Goal: Task Accomplishment & Management: Complete application form

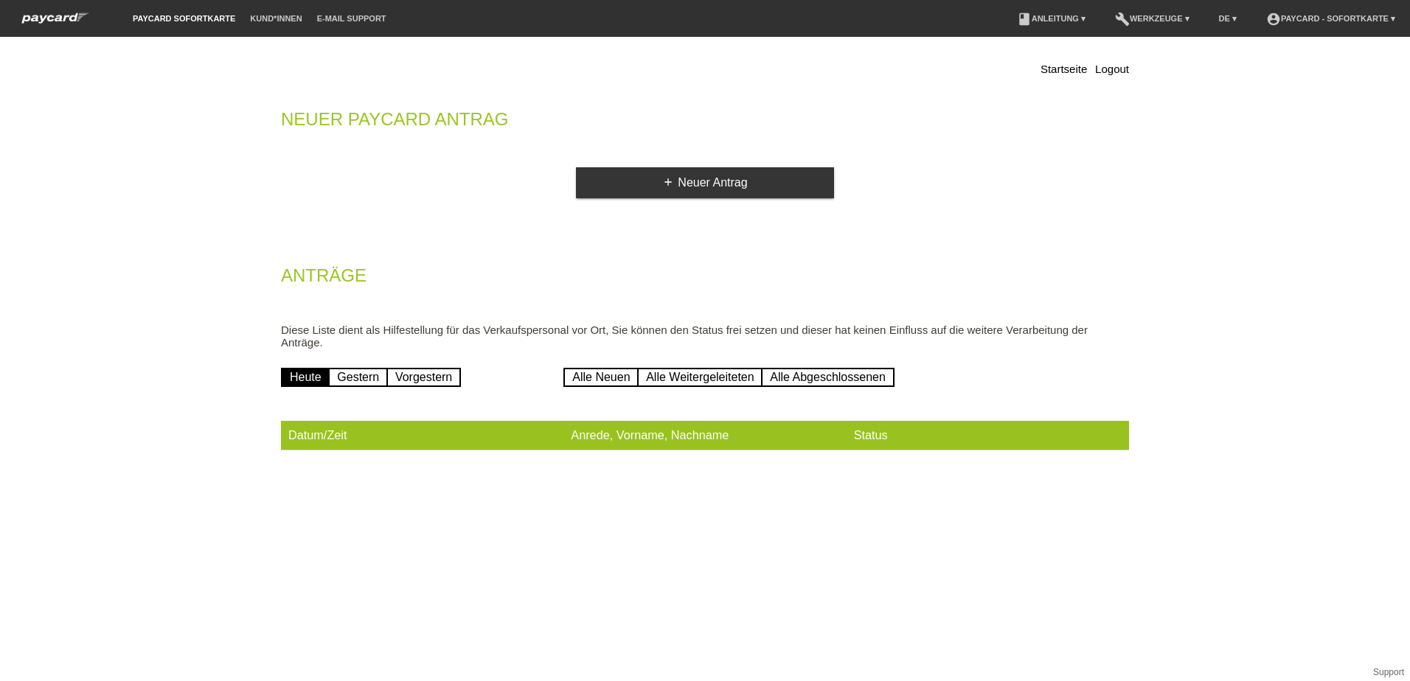
click at [578, 443] on th "Anrede, Vorname, Nachname" at bounding box center [704, 435] width 282 height 29
click at [715, 189] on link "add Neuer Antrag" at bounding box center [705, 182] width 258 height 31
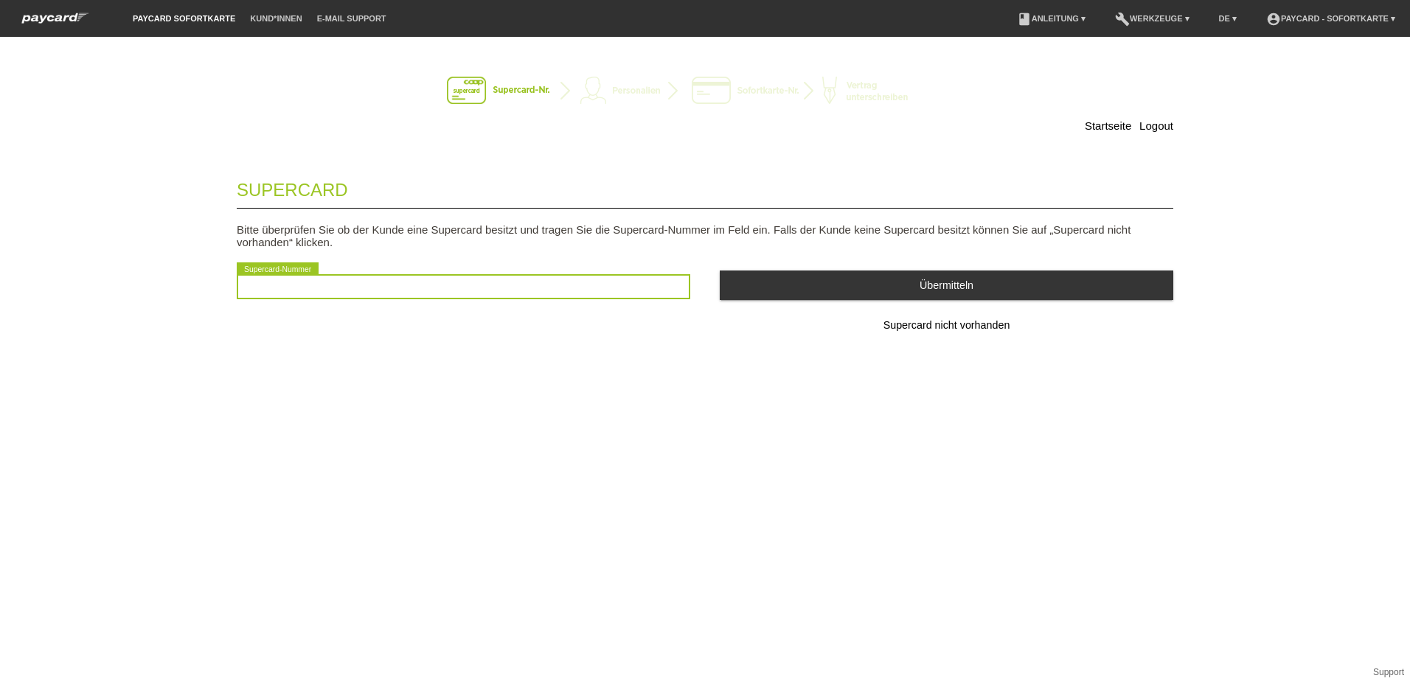
click at [326, 290] on input "text" at bounding box center [463, 286] width 453 height 25
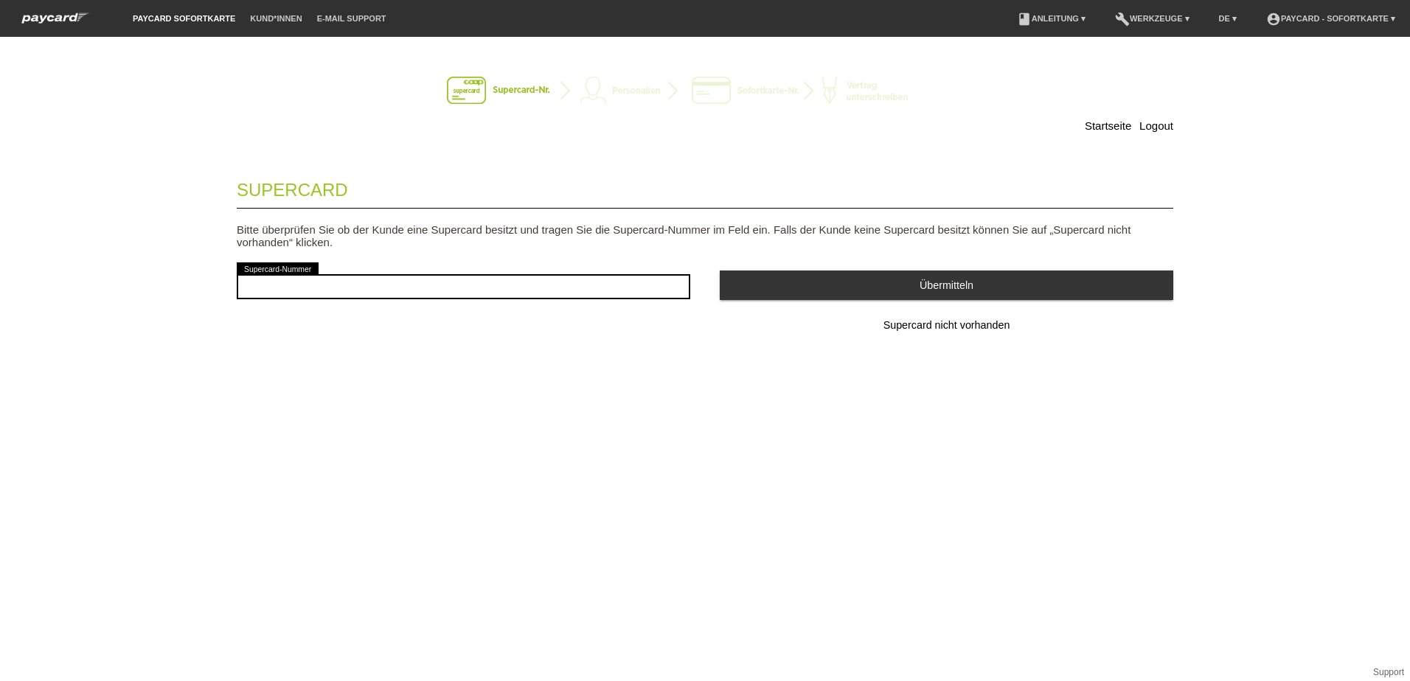
click at [686, 365] on div "Supercard Bitte überprüfen Sie ob der Kunde eine Supercard besitzt und tragen S…" at bounding box center [705, 274] width 936 height 219
click at [902, 324] on span "Supercard nicht vorhanden" at bounding box center [946, 325] width 127 height 12
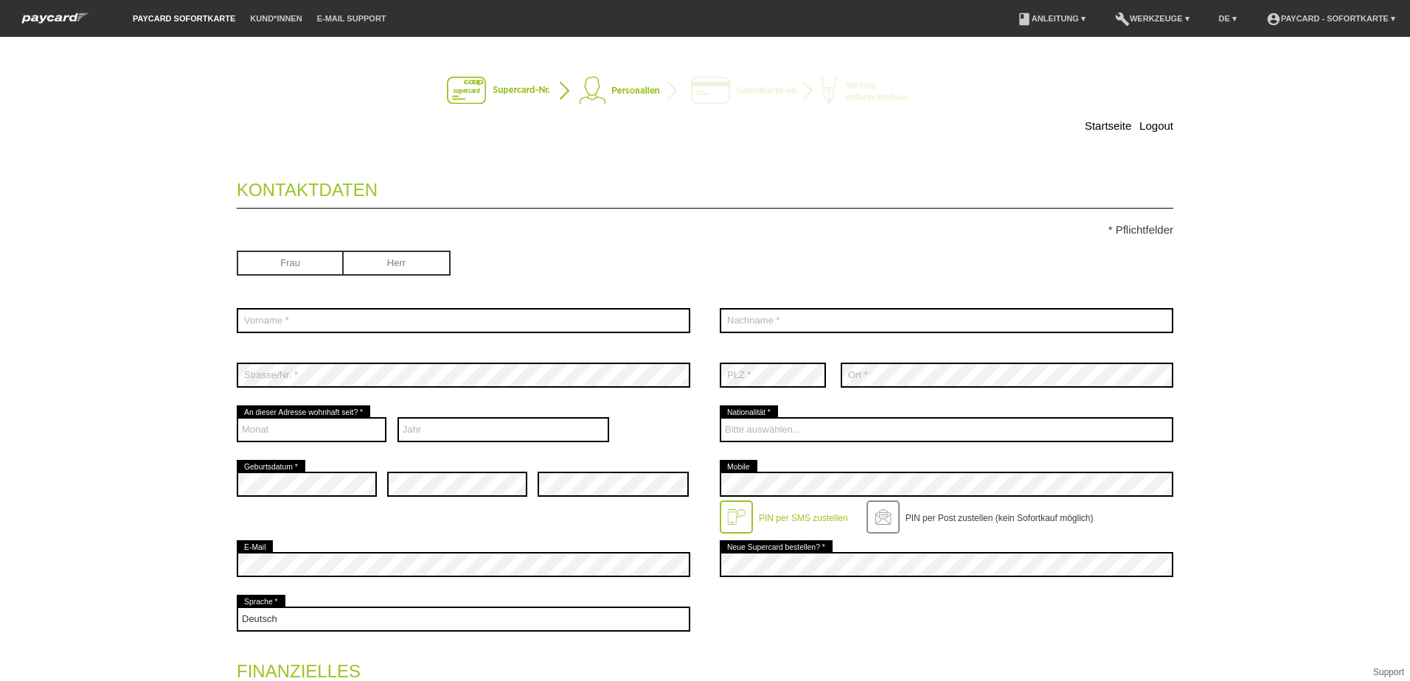
click at [283, 264] on input "radio" at bounding box center [290, 262] width 107 height 22
radio input "true"
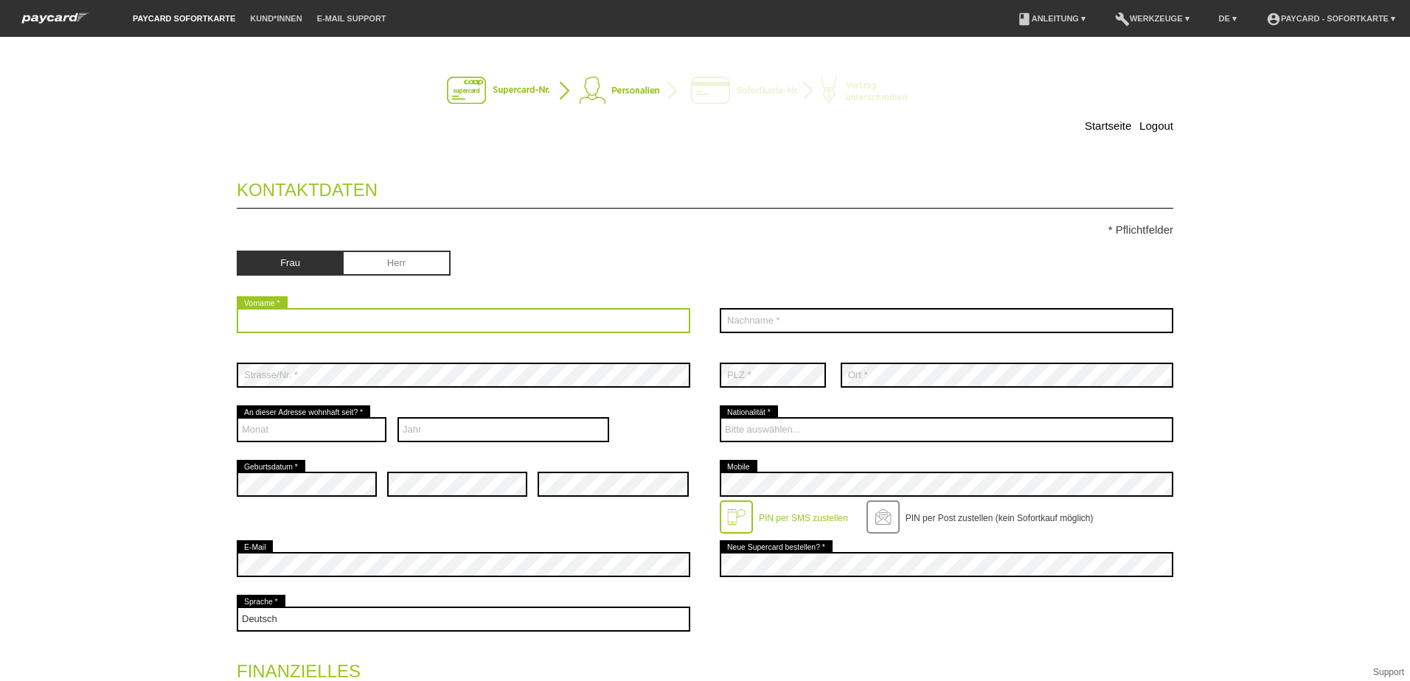
click at [286, 328] on input "text" at bounding box center [463, 320] width 453 height 25
type input "Vadachkoria"
drag, startPoint x: 372, startPoint y: 316, endPoint x: 231, endPoint y: 322, distance: 141.0
click at [237, 322] on input "Vadachkoria" at bounding box center [463, 320] width 453 height 25
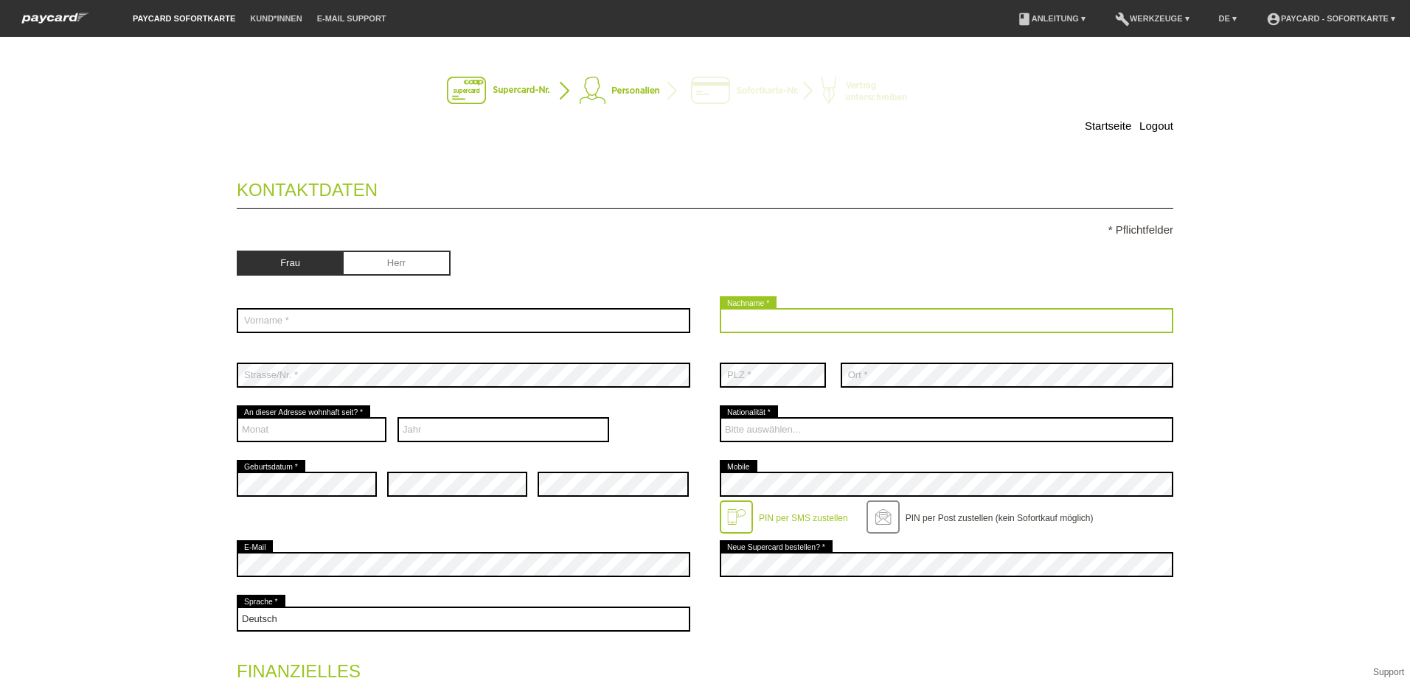
click at [779, 327] on input "text" at bounding box center [946, 320] width 453 height 25
paste input "Vadachkoria"
type input "Vadachkoria"
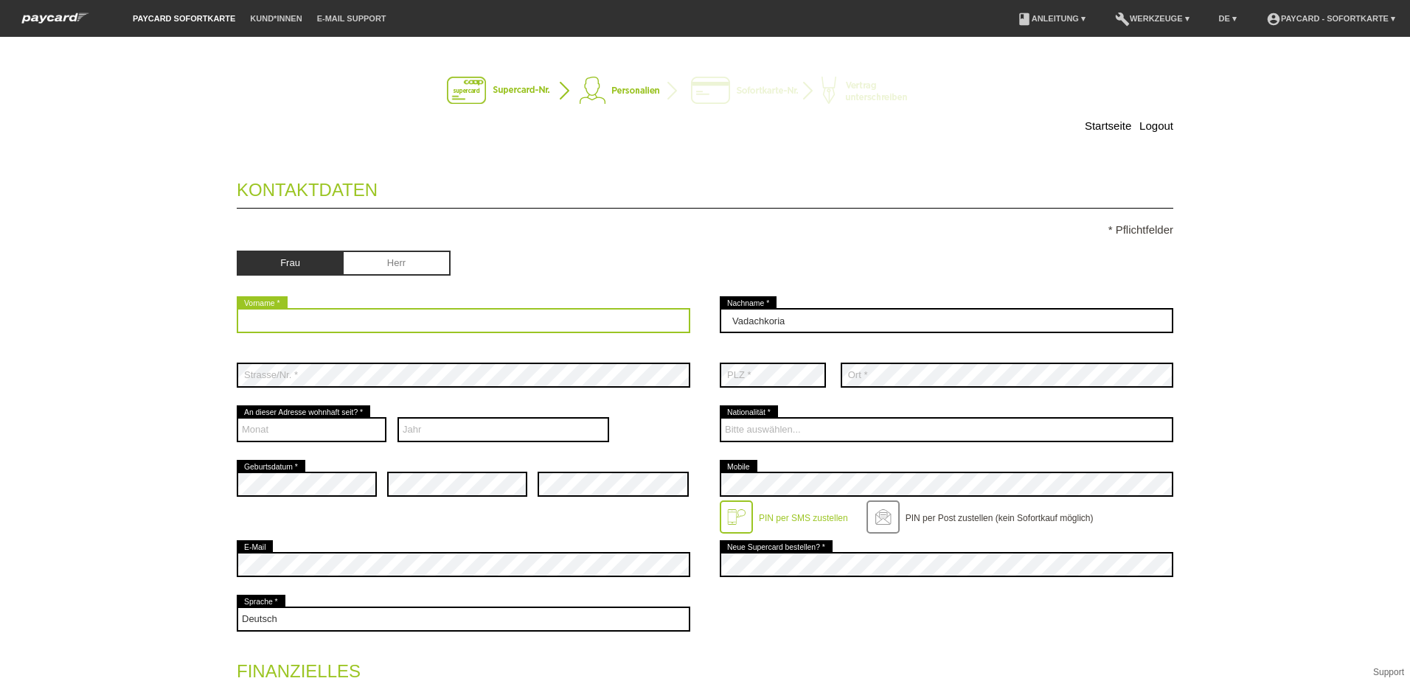
click at [465, 319] on input "text" at bounding box center [463, 320] width 453 height 25
type input "Khatuna"
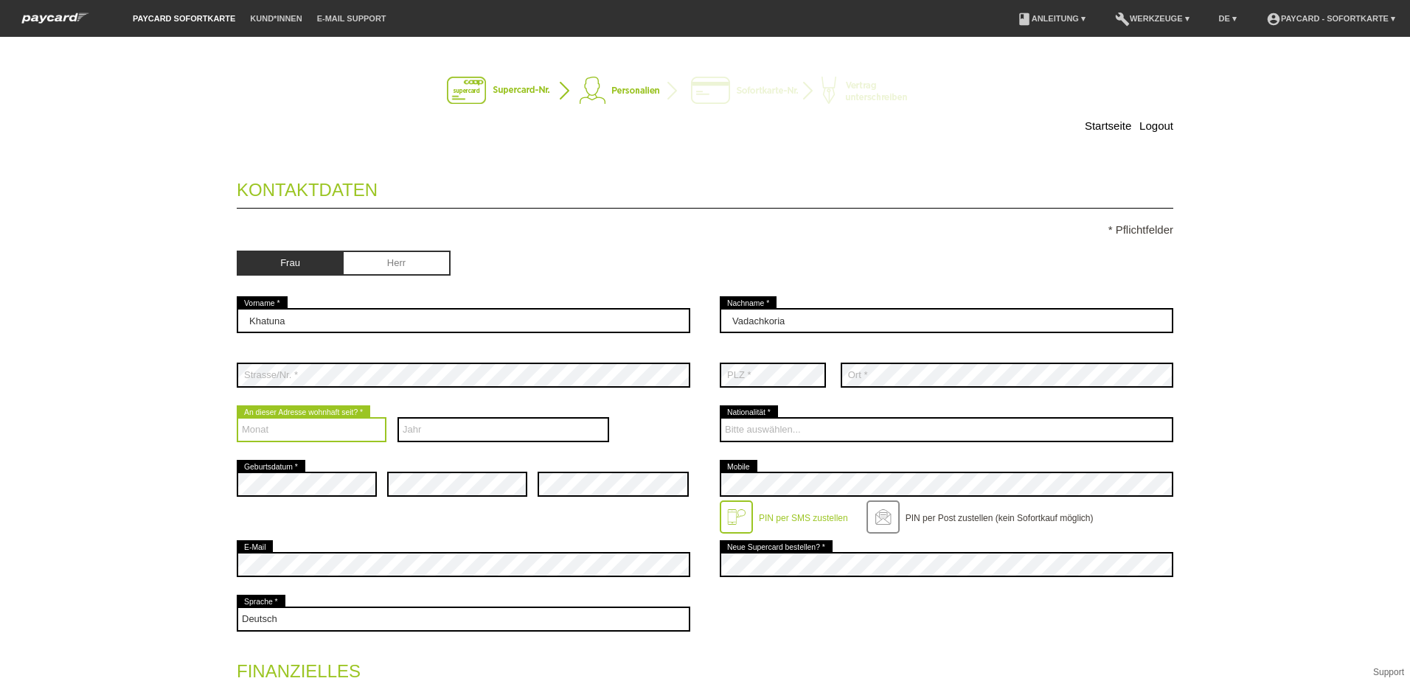
click at [240, 430] on select "Monat 01 02 03 04 05 06 07 08 09 10 11 12" at bounding box center [312, 429] width 150 height 25
select select "05"
click at [237, 417] on select "Monat 01 02 03 04 05 06 07 08 09 10 11 12" at bounding box center [312, 429] width 150 height 25
click at [490, 425] on select "Jahr 2025 2024 2023 2022 2021 2020 2019 2018 2017 2016" at bounding box center [503, 429] width 212 height 25
select select "2021"
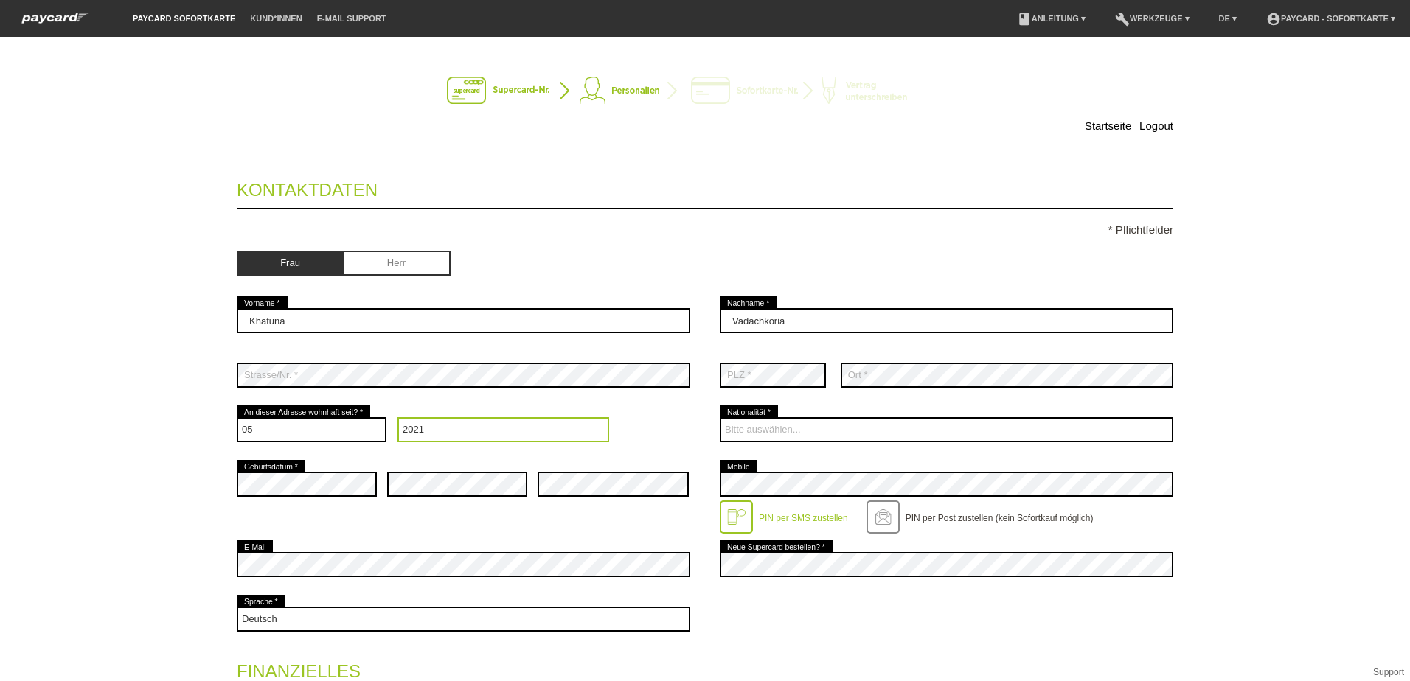
click at [397, 417] on select "Jahr 2025 2024 2023 2022 2021 2020 2019 2018 2017 2016" at bounding box center [503, 429] width 212 height 25
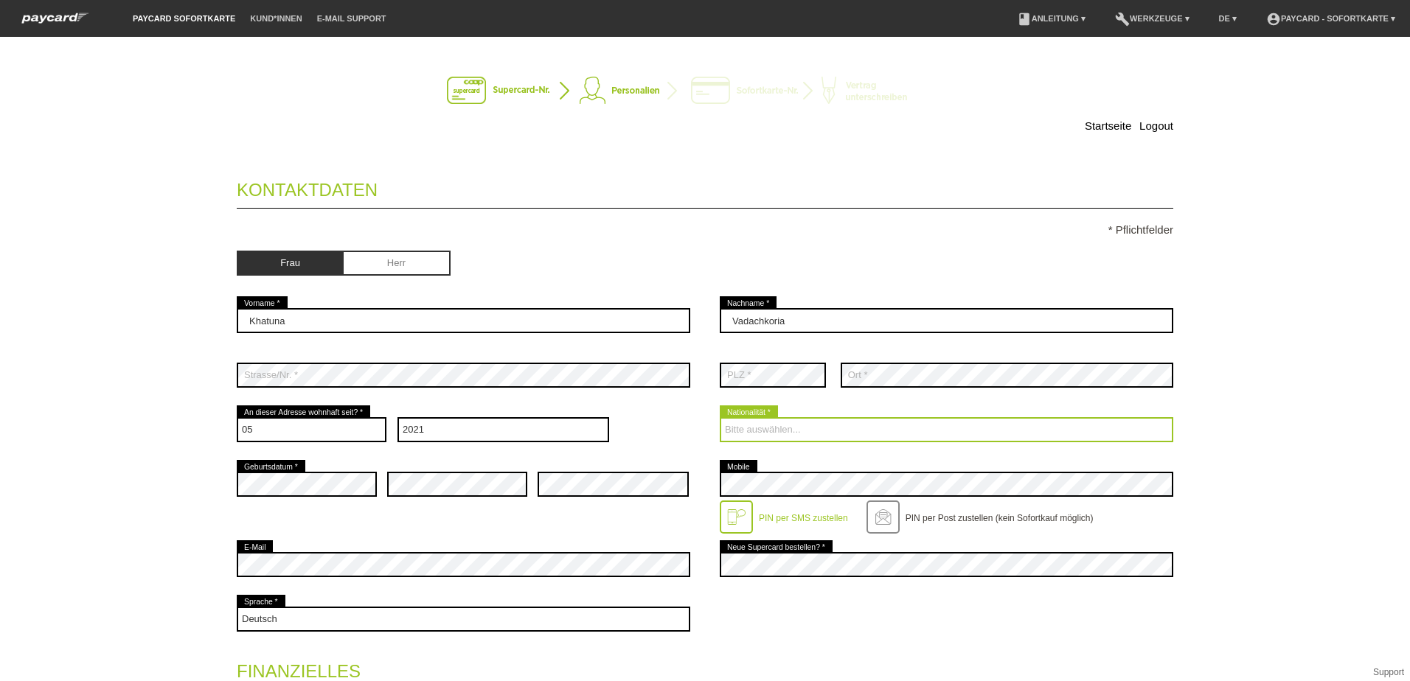
click at [734, 431] on select "Bitte auswählen... Schweiz Deutschland Liechtenstein Österreich ------------ Af…" at bounding box center [946, 429] width 453 height 25
select select "GE"
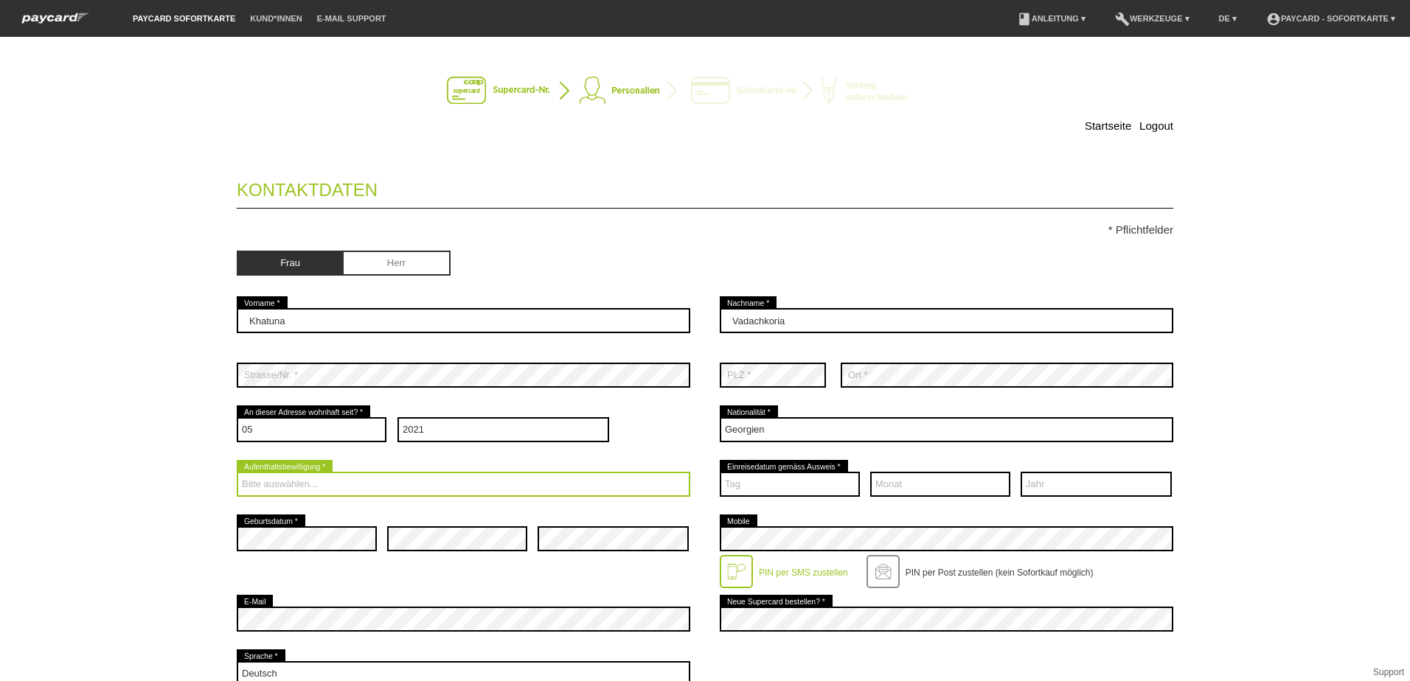
click at [383, 485] on select "Bitte auswählen... C B B - Flüchtlingsstatus Andere" at bounding box center [463, 484] width 453 height 25
select select "C"
click at [237, 472] on select "Bitte auswählen... C B B - Flüchtlingsstatus Andere" at bounding box center [463, 484] width 453 height 25
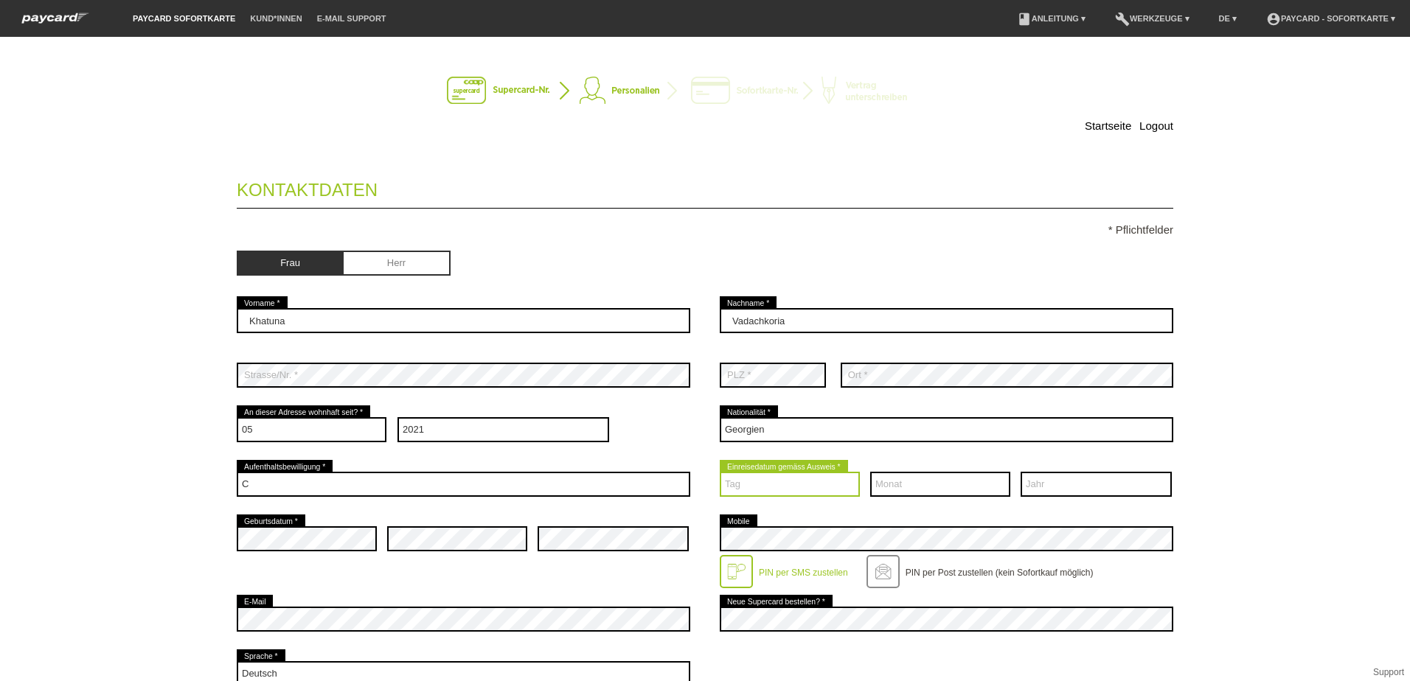
click at [770, 482] on select "Tag 01 02 03 04 05 06 07 08 09 10 11 12 13 14 15 16 17" at bounding box center [790, 484] width 140 height 25
select select "23"
click at [720, 472] on select "Tag 01 02 03 04 05 06 07 08 09 10 11 12 13 14 15 16 17" at bounding box center [790, 484] width 140 height 25
click at [900, 491] on select "Monat 01 02 03 04 05 06 07 08 09 10 11 12" at bounding box center [940, 484] width 140 height 25
select select "12"
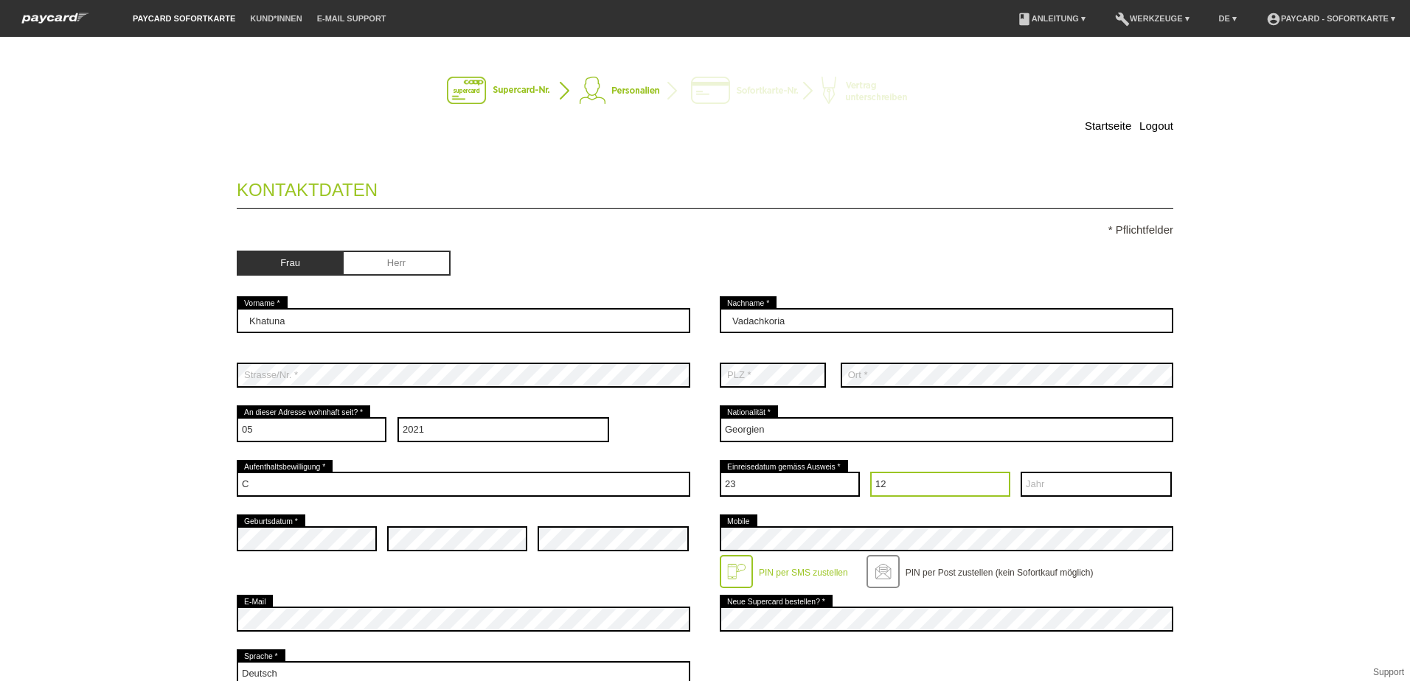
click at [870, 472] on select "Monat 01 02 03 04 05 06 07 08 09 10 11 12" at bounding box center [940, 484] width 140 height 25
click at [1067, 483] on select "Jahr 2025 2024 2023 2022 2021 2020 2019 2018 2017 2016" at bounding box center [1095, 484] width 151 height 25
select select "2006"
click at [1020, 472] on select "Jahr 2025 2024 2023 2022 2021 2020 2019 2018 2017 2016" at bounding box center [1095, 484] width 151 height 25
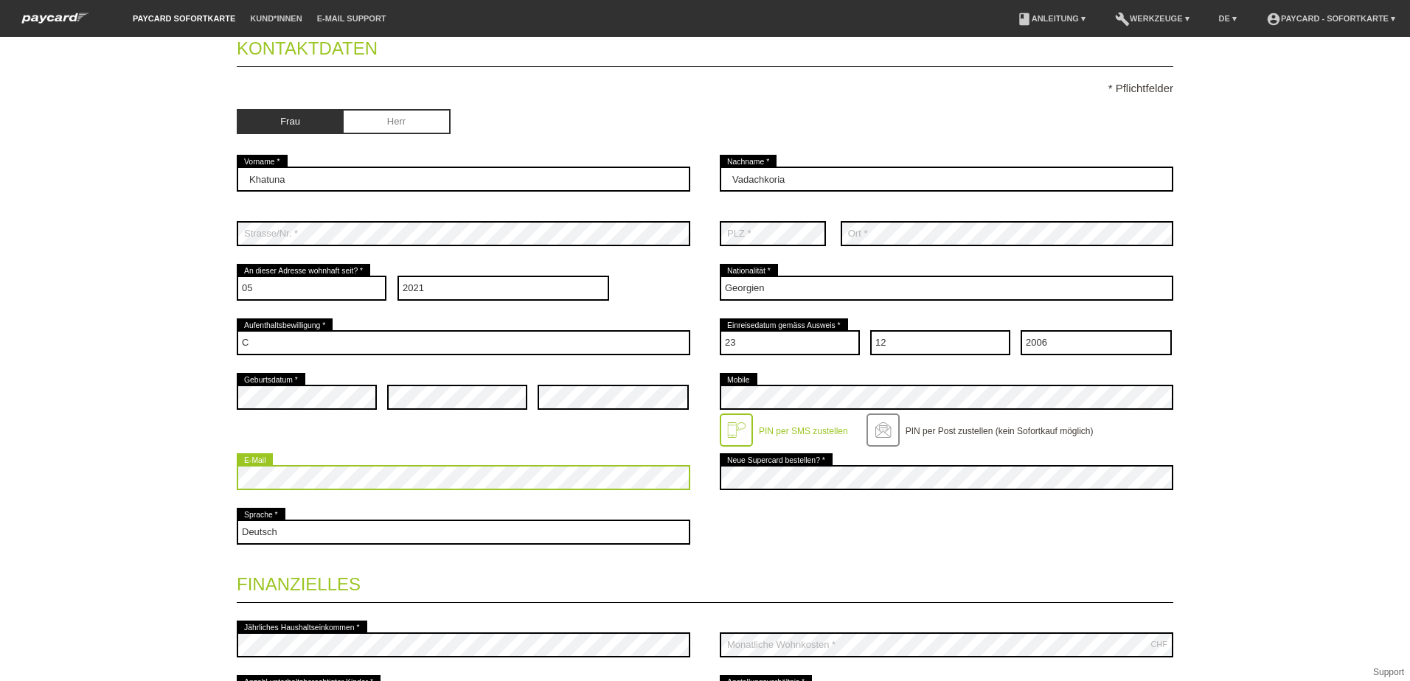
scroll to position [221, 0]
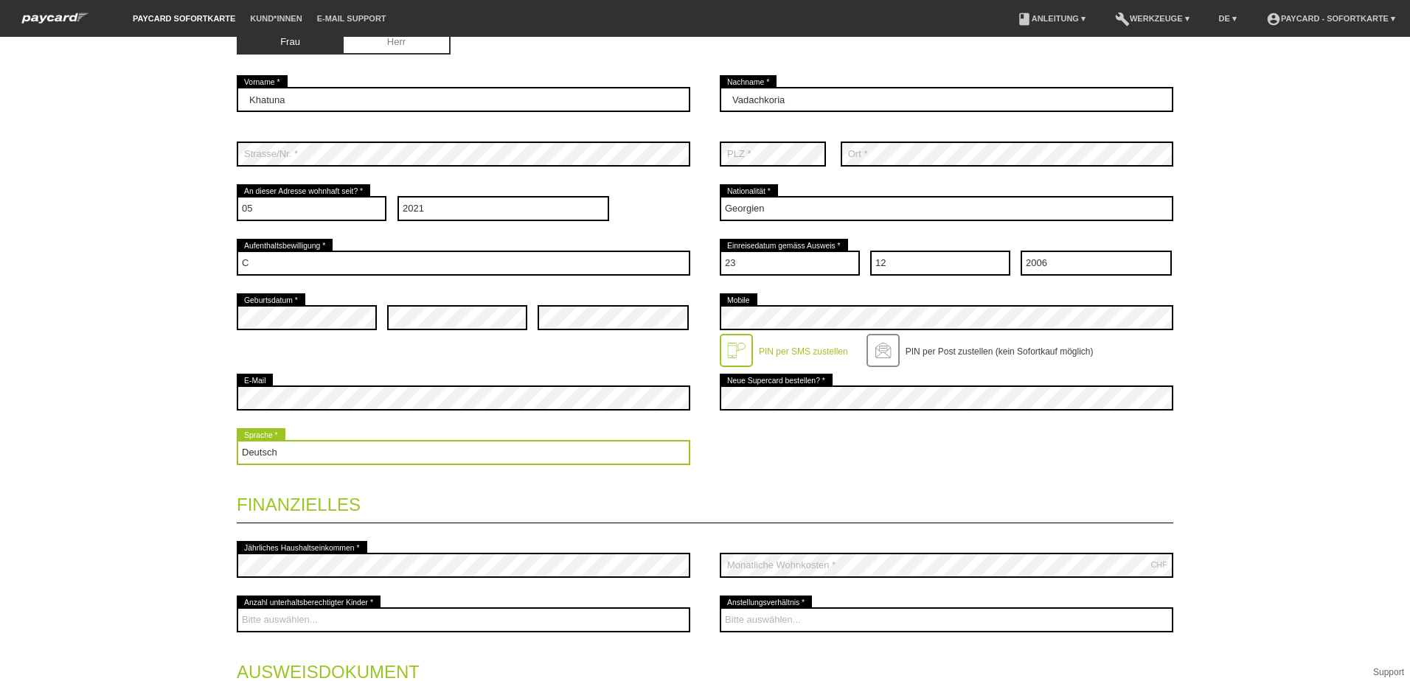
click at [375, 453] on select "Deutsch Français Italiano English" at bounding box center [463, 452] width 453 height 25
click at [237, 440] on select "Deutsch Français Italiano English" at bounding box center [463, 452] width 453 height 25
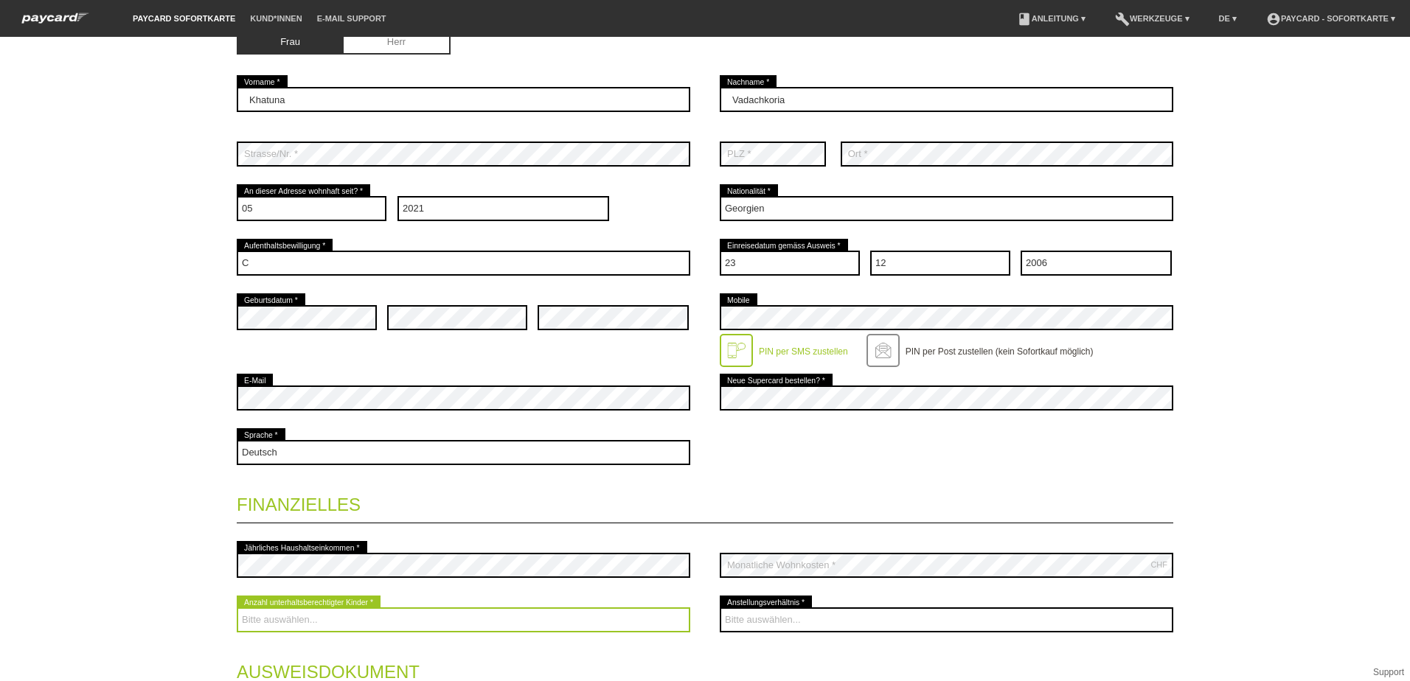
click at [429, 613] on select "Bitte auswählen... 0 1 2 3 4 5 6 7 8 9" at bounding box center [463, 620] width 453 height 25
select select "0"
click at [237, 608] on select "Bitte auswählen... 0 1 2 3 4 5 6 7 8 9" at bounding box center [463, 620] width 453 height 25
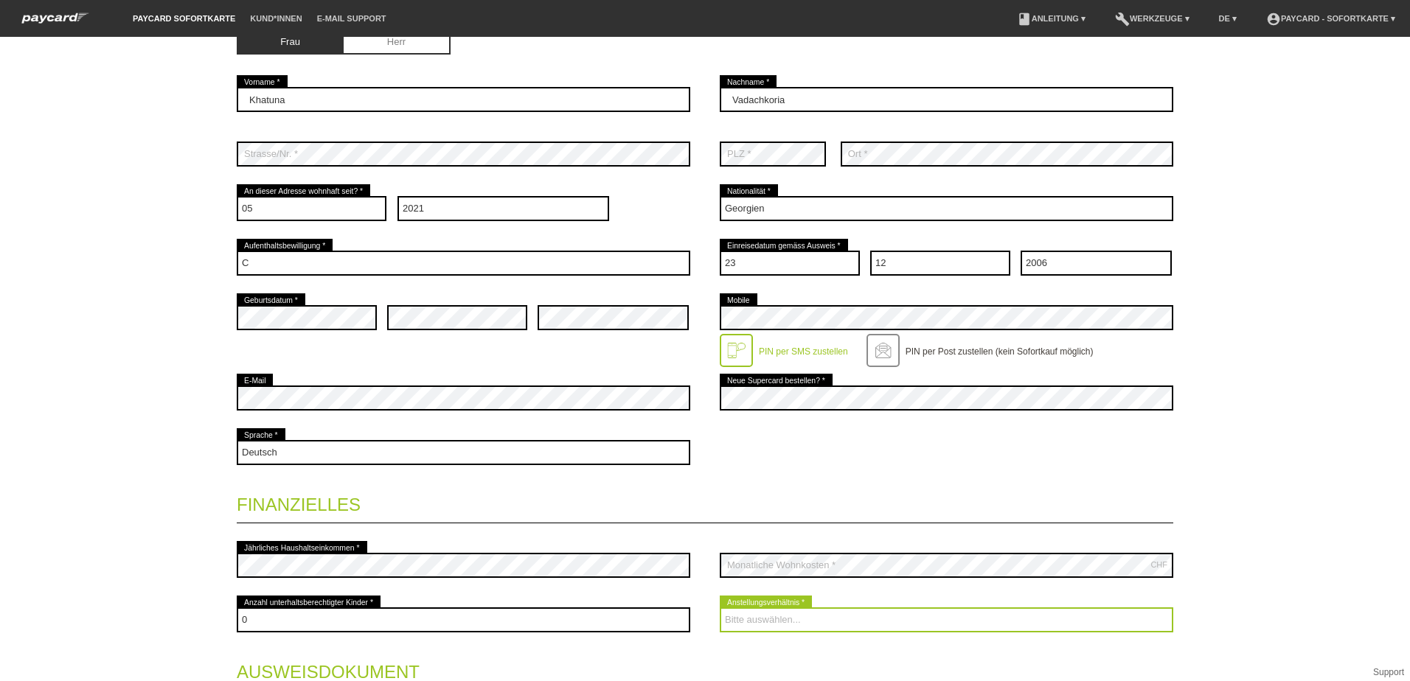
click at [740, 624] on select "Bitte auswählen... Unbefristet Befristet Lehrling/Student Pensioniert Nicht arb…" at bounding box center [946, 620] width 453 height 25
select select "UNLIMITED"
click at [720, 608] on select "Bitte auswählen... Unbefristet Befristet Lehrling/Student Pensioniert Nicht arb…" at bounding box center [946, 620] width 453 height 25
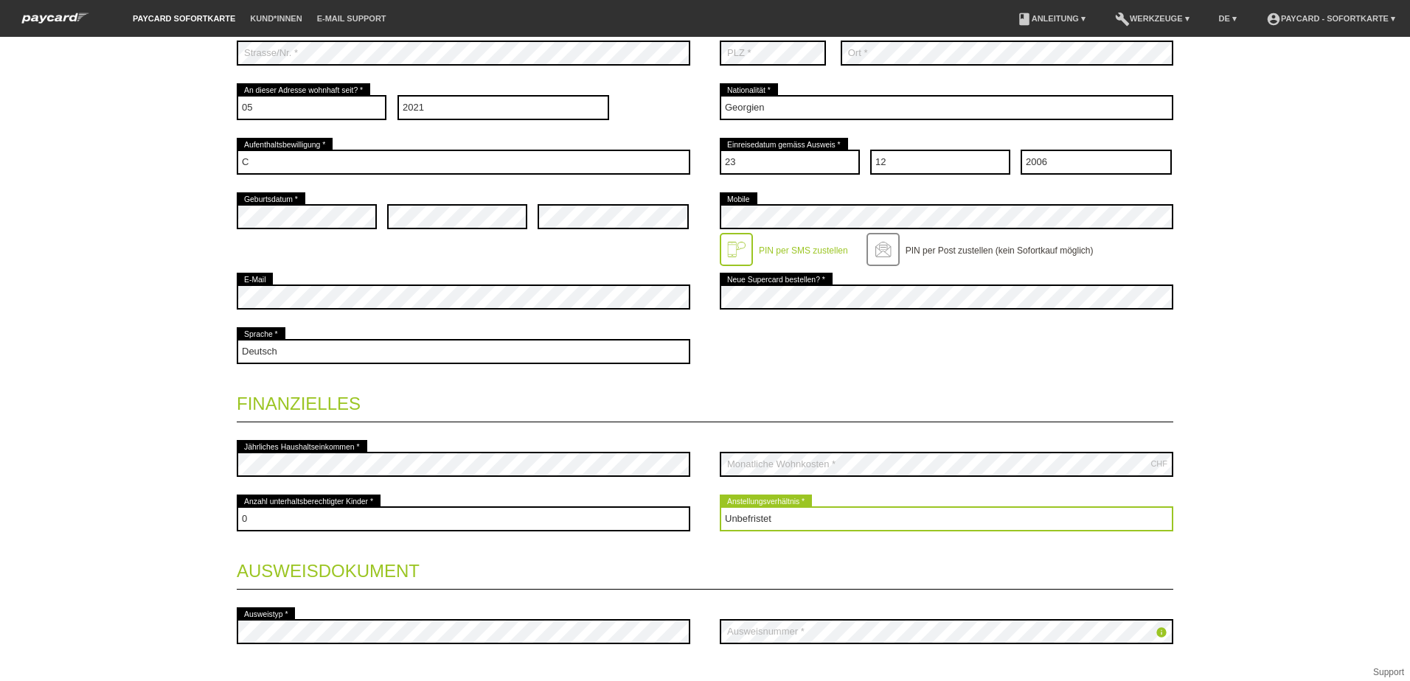
scroll to position [369, 0]
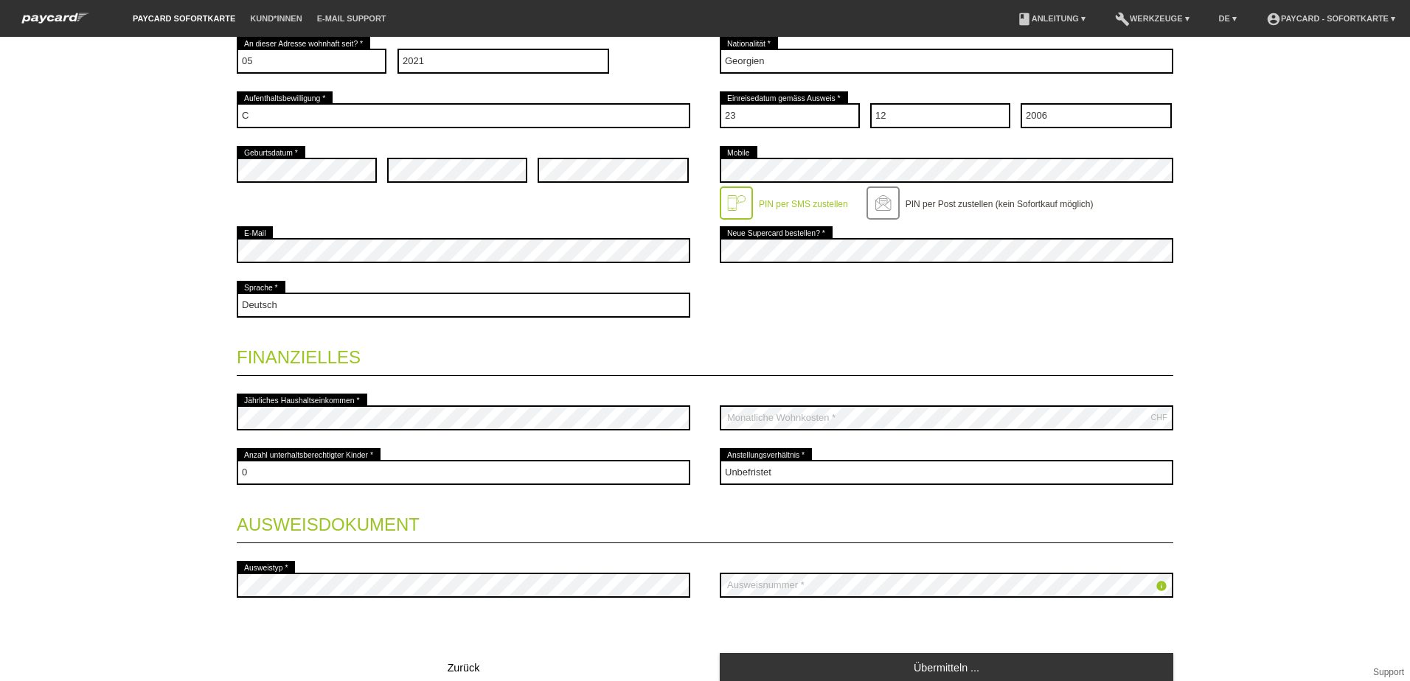
click at [692, 630] on fieldset "Kontaktdaten * Pflichtfelder Frau Herr Khatuna error Vorname * Vadachkoria" at bounding box center [705, 240] width 936 height 888
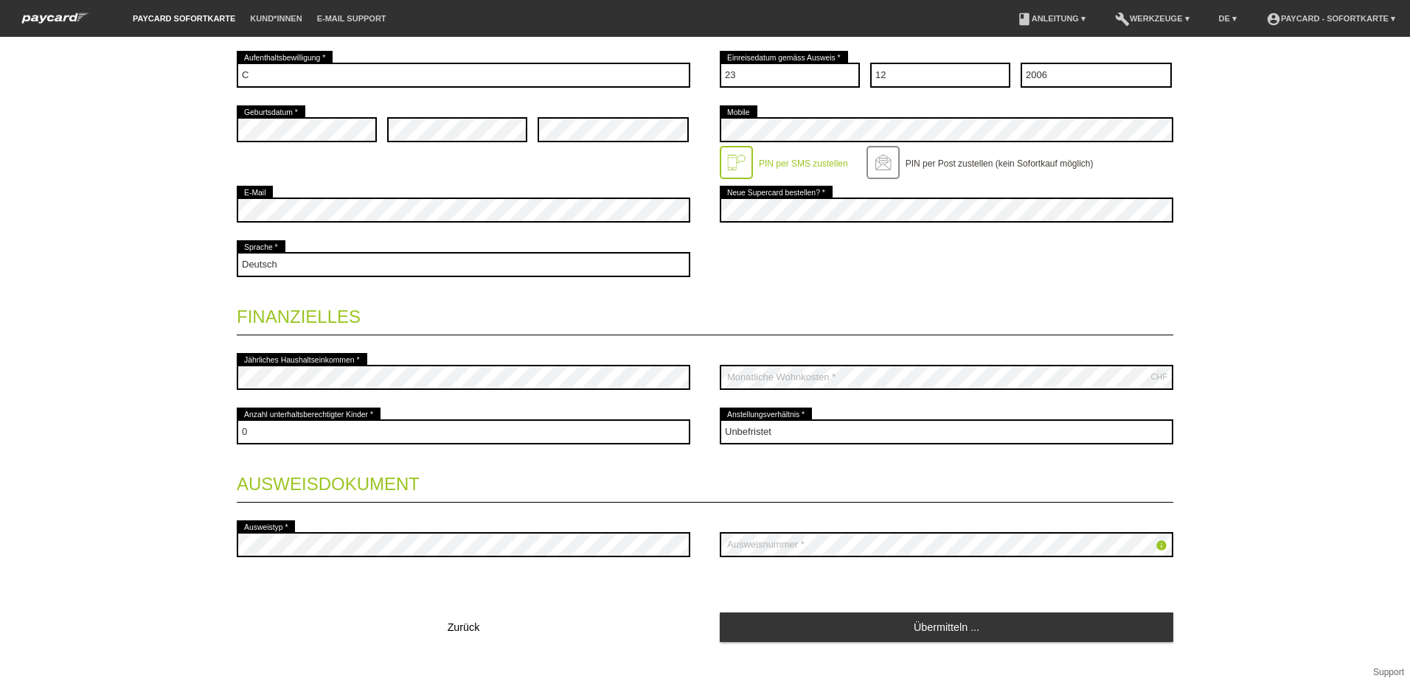
scroll to position [431, 0]
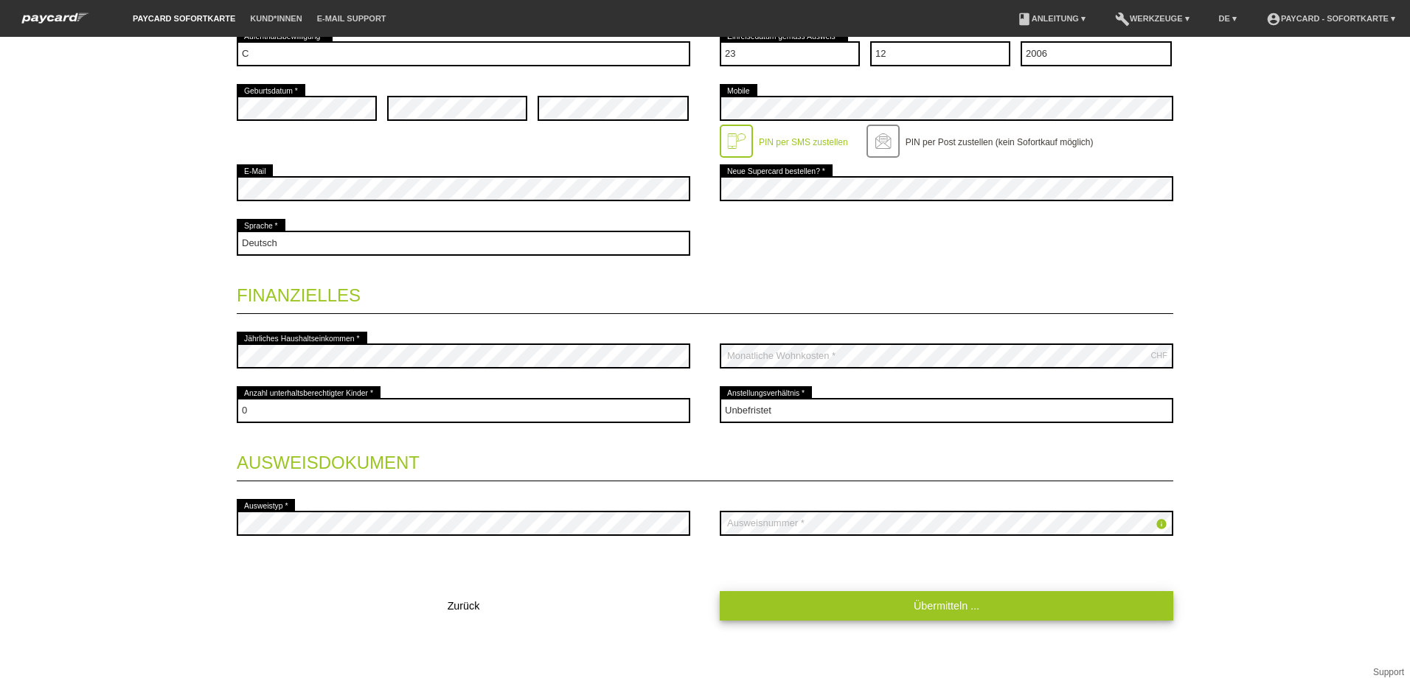
click at [776, 610] on link "Übermitteln ..." at bounding box center [946, 605] width 453 height 29
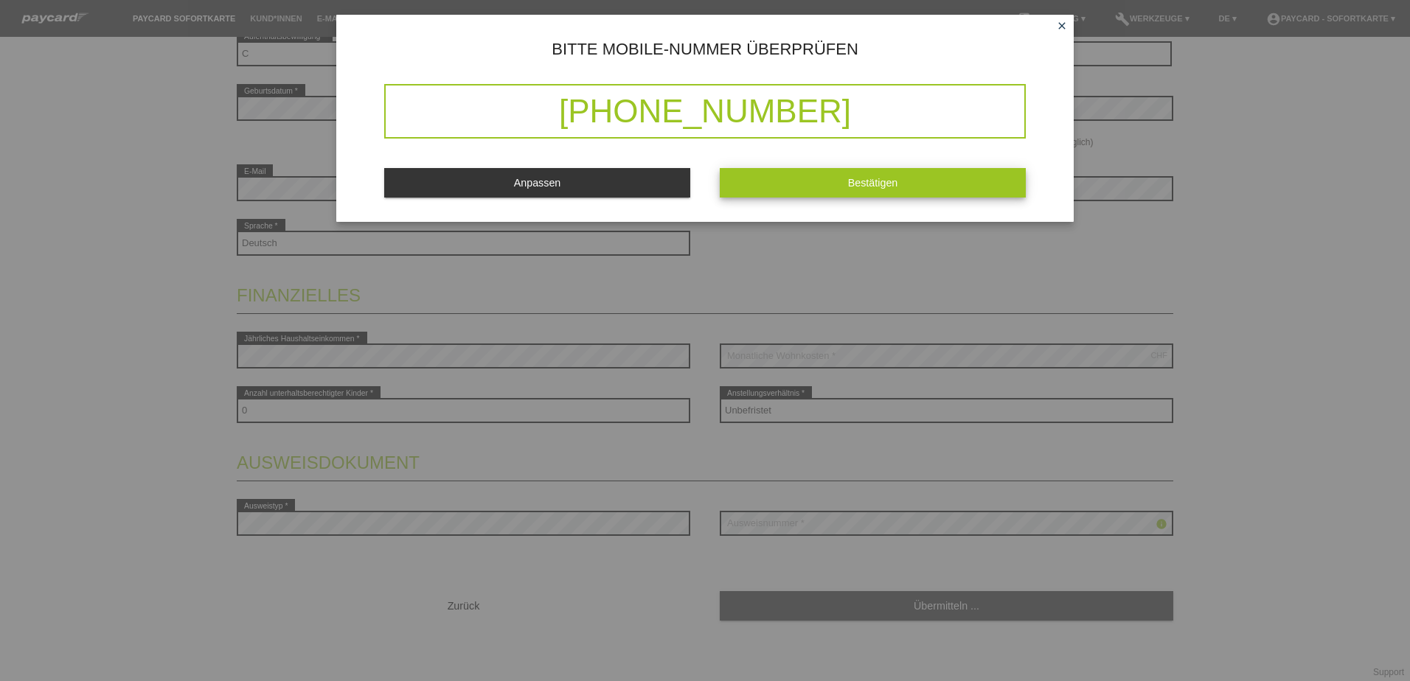
click at [741, 177] on button "Bestätigen" at bounding box center [873, 182] width 306 height 29
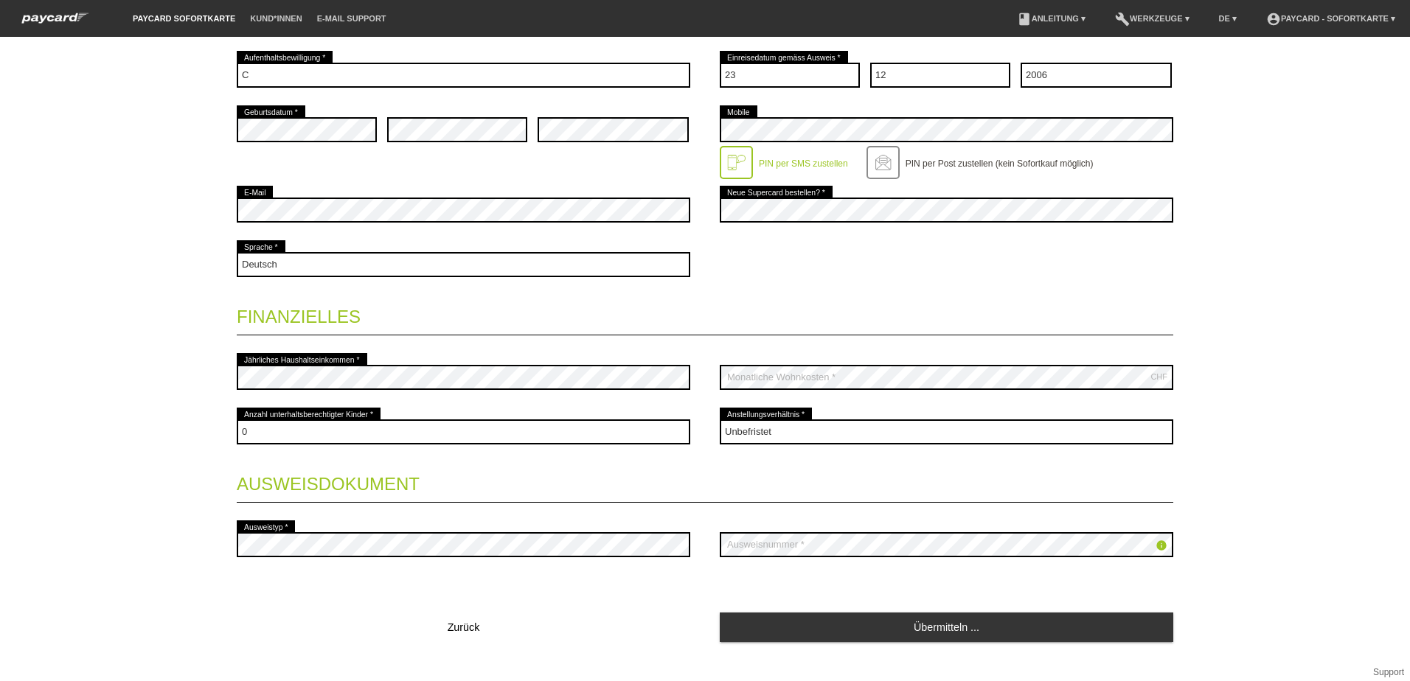
scroll to position [461, 0]
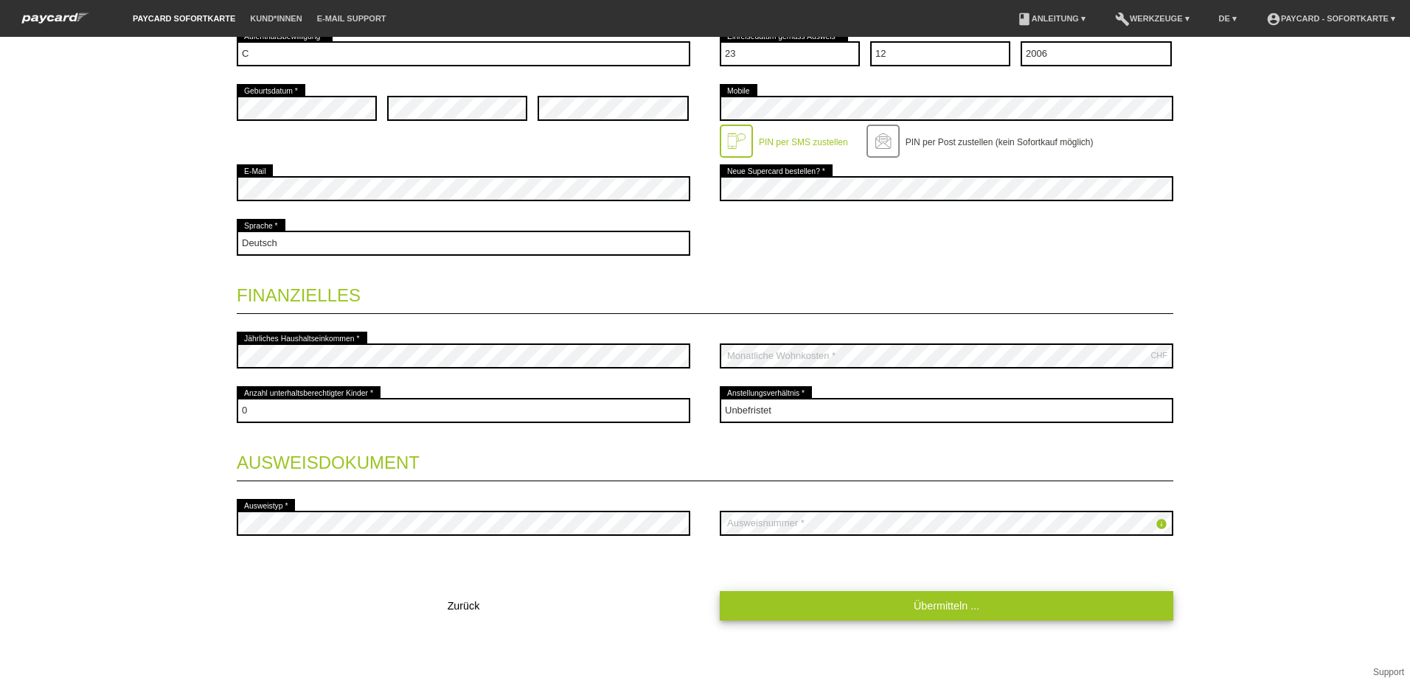
click at [793, 607] on link "Übermitteln ..." at bounding box center [946, 605] width 453 height 29
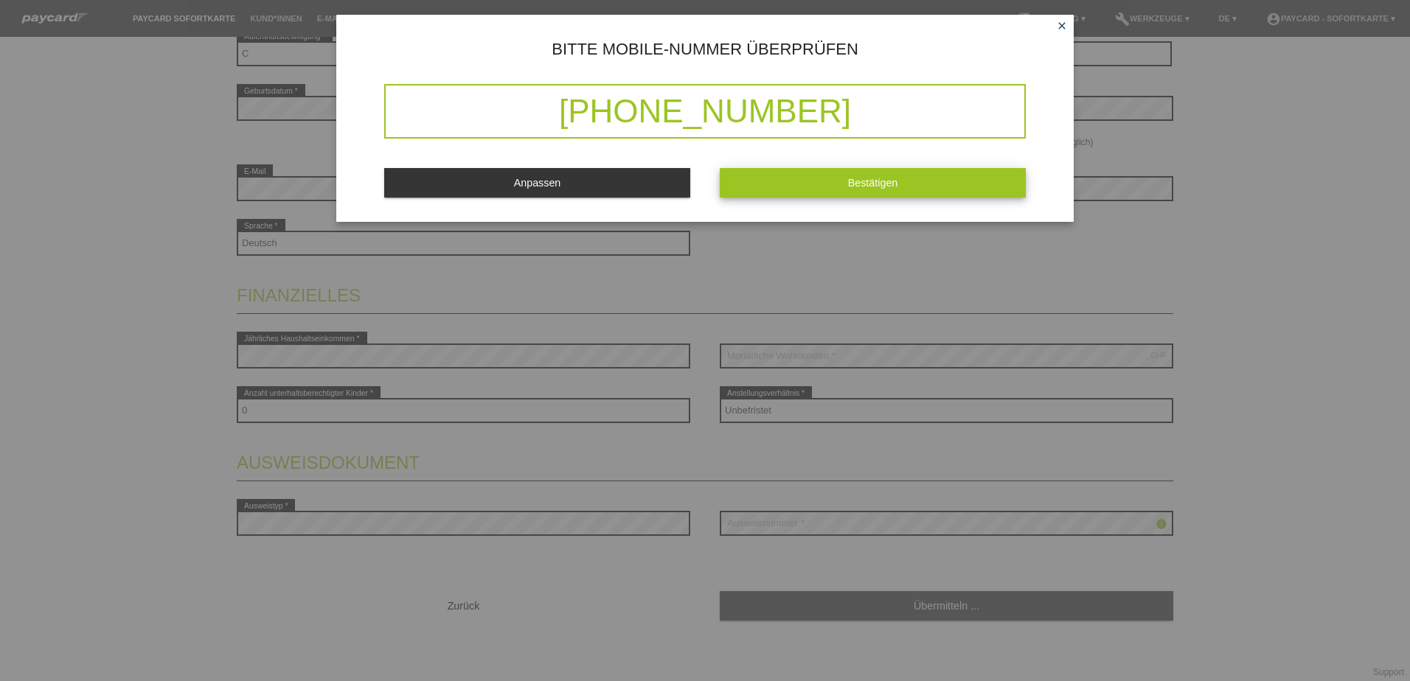
click at [813, 176] on button "Bestätigen" at bounding box center [873, 182] width 306 height 29
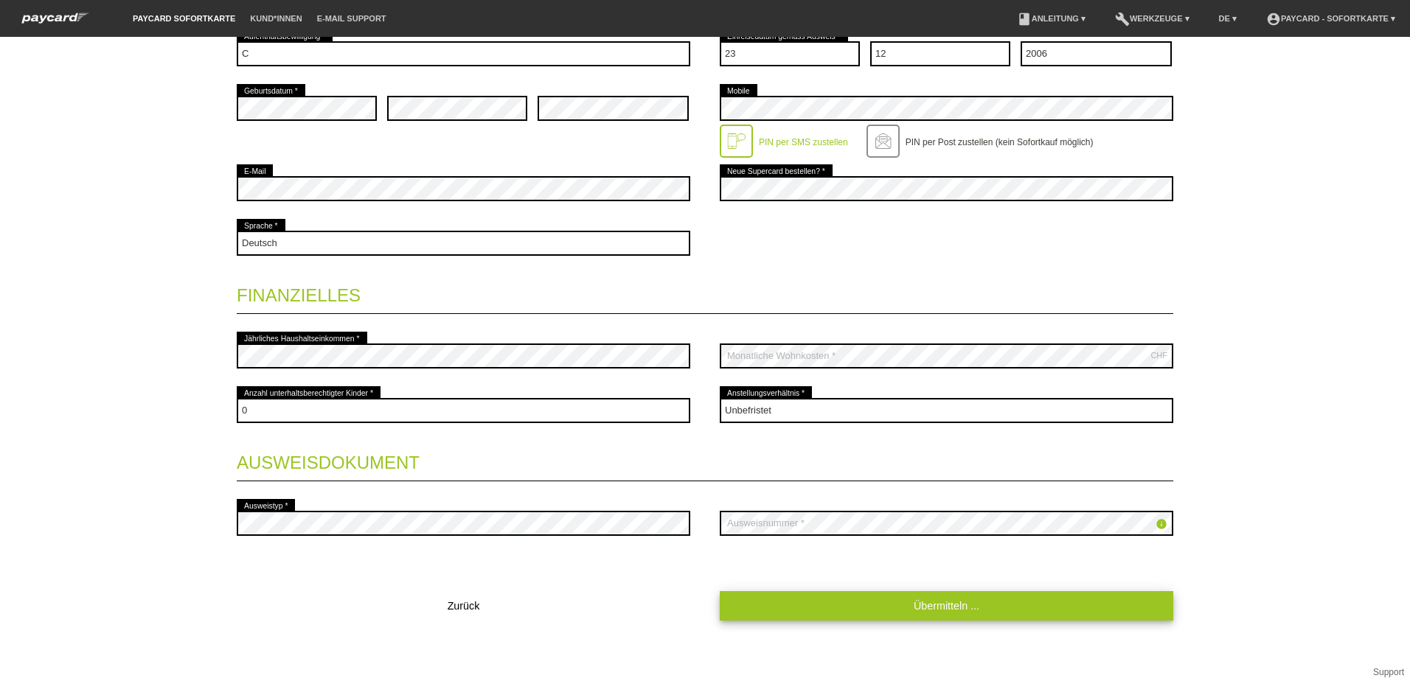
click at [754, 613] on link "Übermitteln ..." at bounding box center [946, 605] width 453 height 29
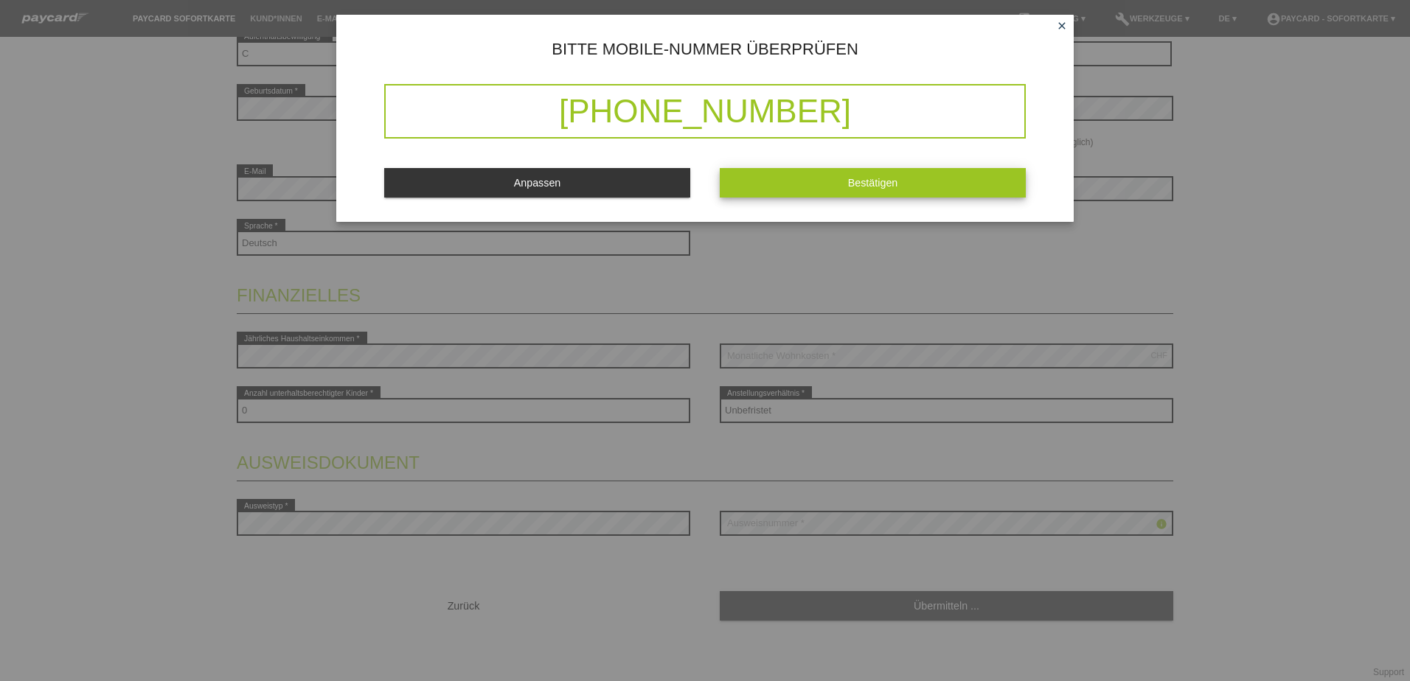
click at [821, 187] on button "Bestätigen" at bounding box center [873, 182] width 306 height 29
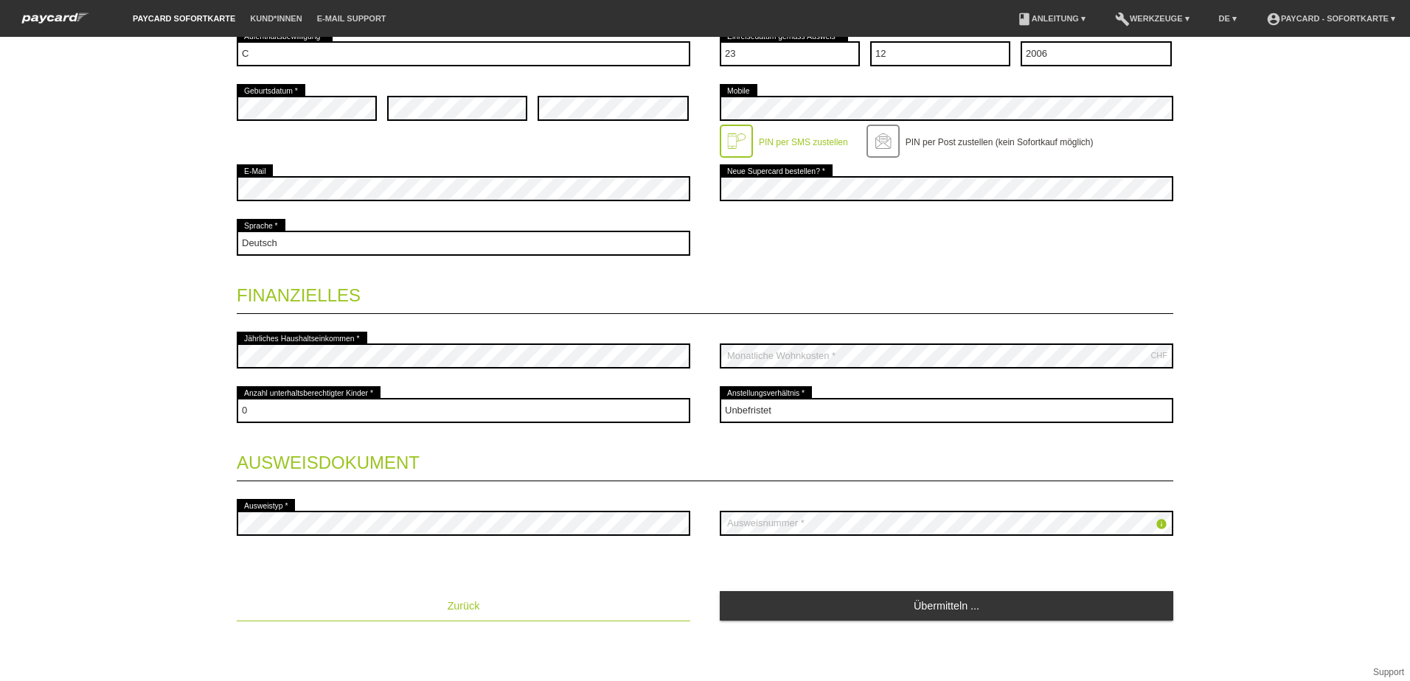
click at [465, 606] on span "Zurück" at bounding box center [464, 606] width 32 height 12
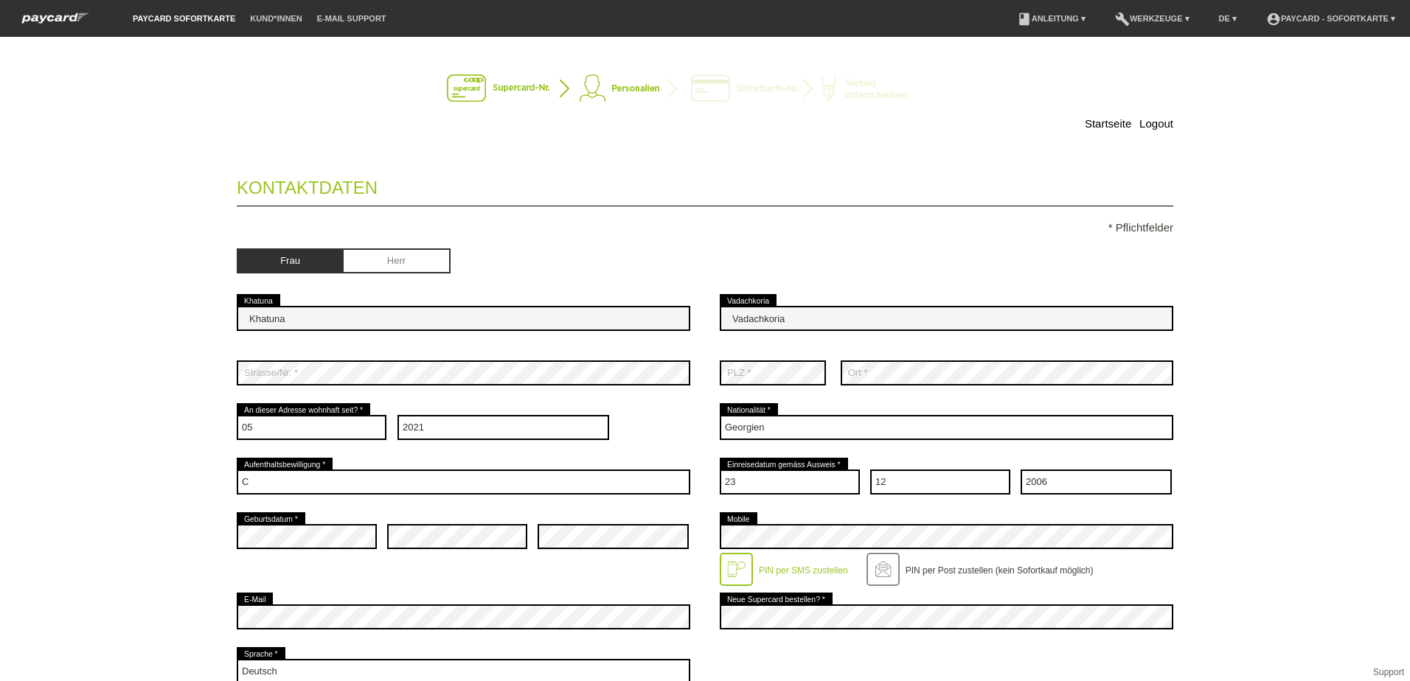
scroll to position [0, 0]
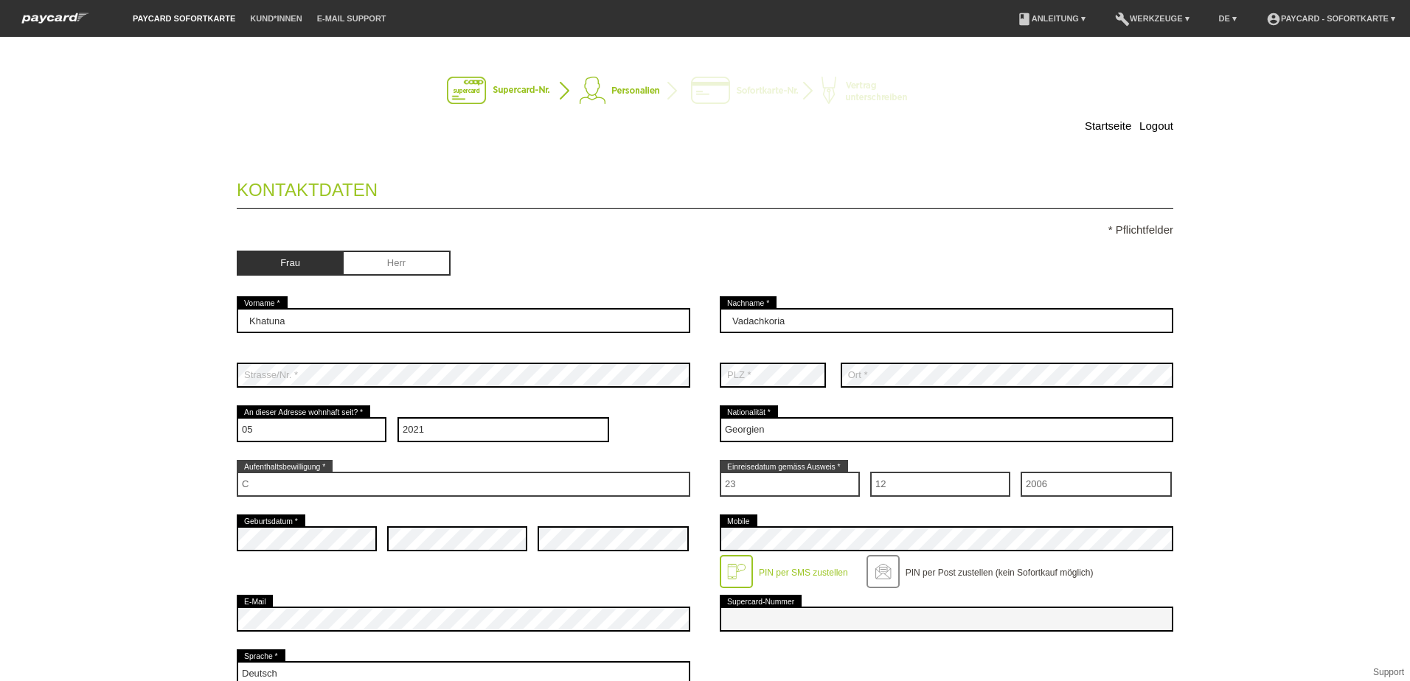
select select "05"
select select "2021"
select select "GE"
select select "C"
select select "23"
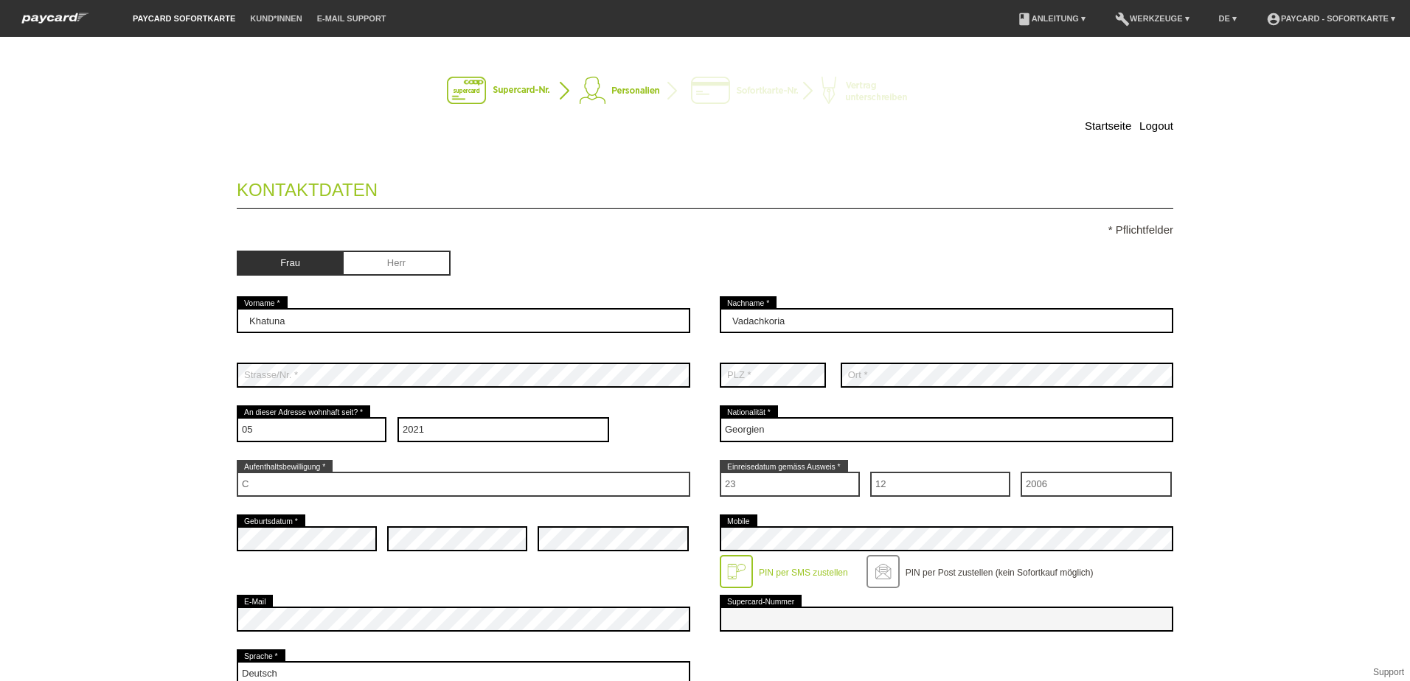
select select "12"
select select "2006"
select select "0"
select select "UNLIMITED"
click at [1150, 131] on link "Logout" at bounding box center [1156, 125] width 34 height 13
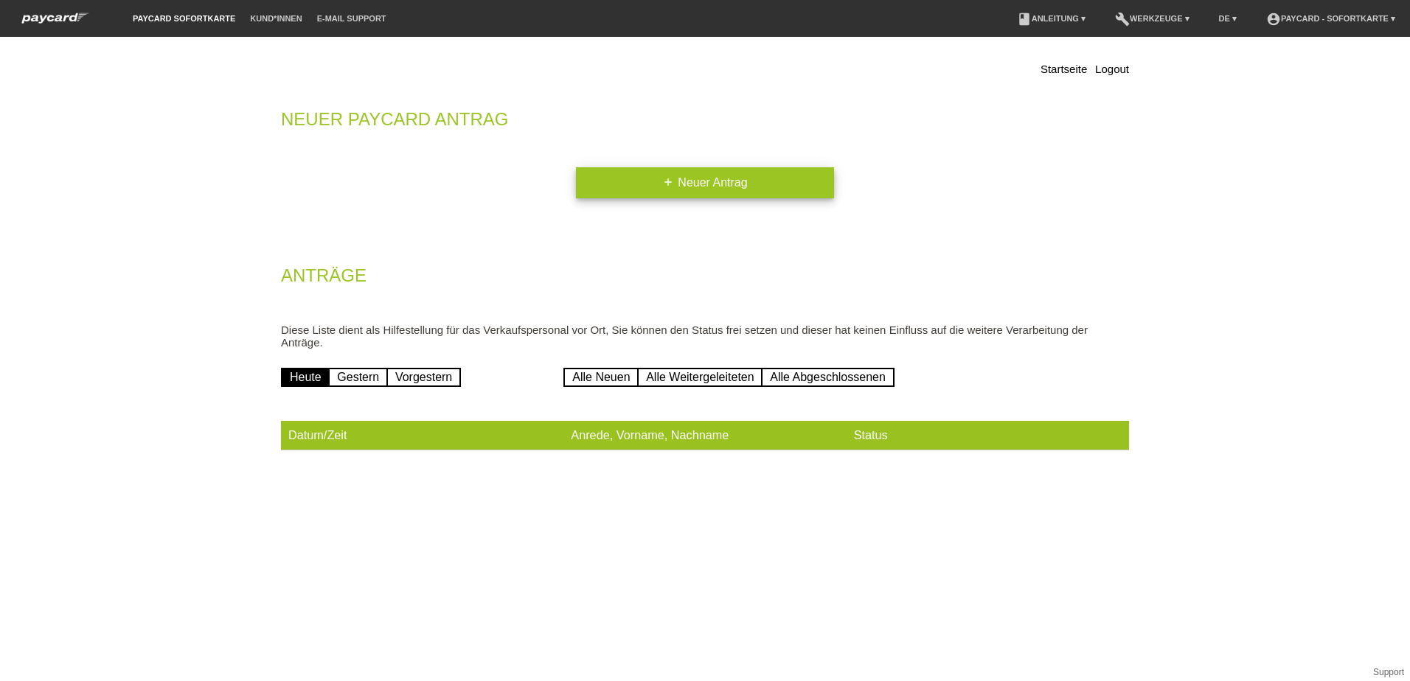
click at [672, 176] on icon "add" at bounding box center [668, 182] width 12 height 12
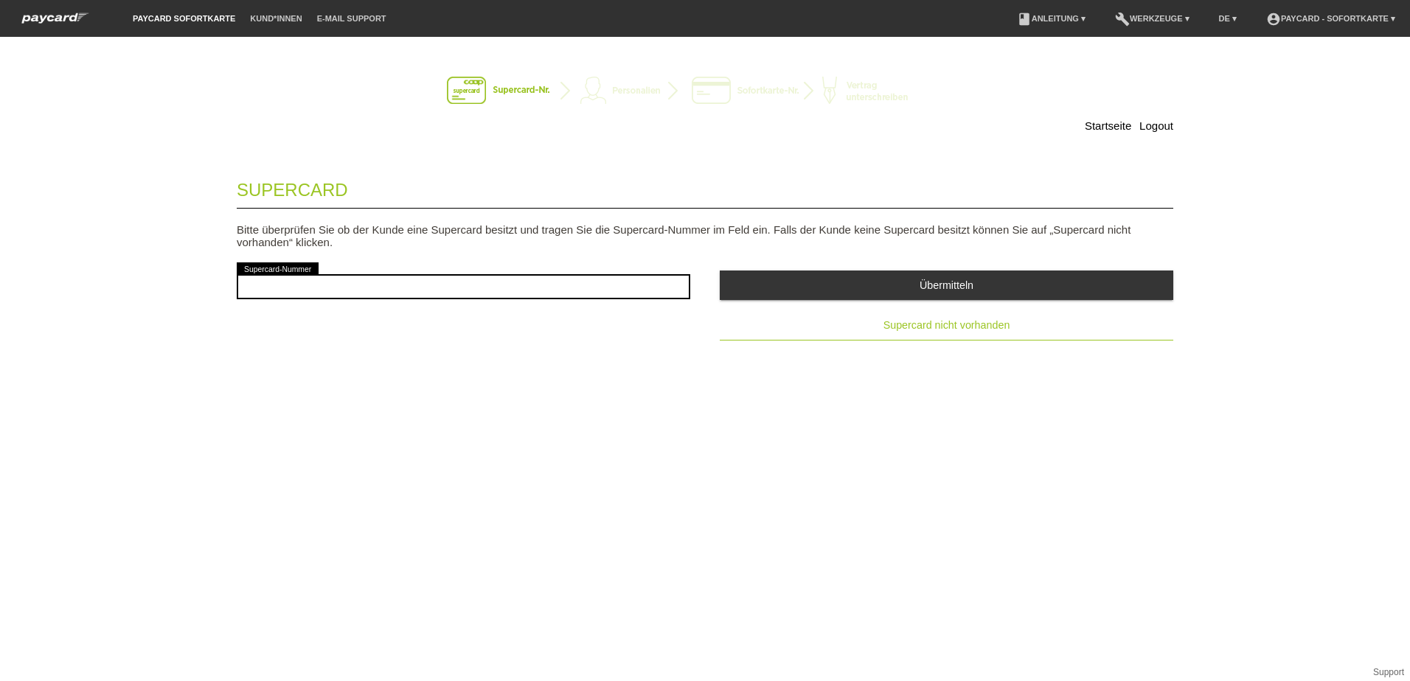
click at [908, 325] on span "Supercard nicht vorhanden" at bounding box center [946, 325] width 127 height 12
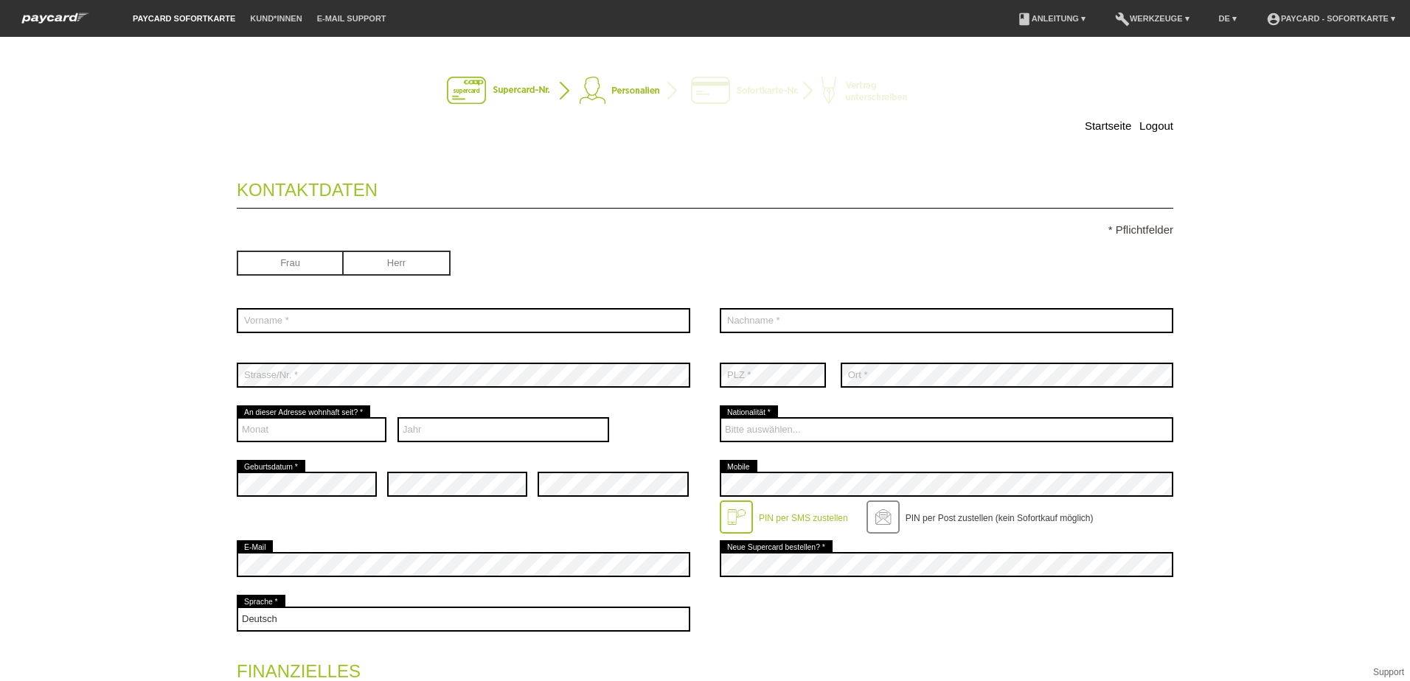
click at [366, 264] on input "radio" at bounding box center [397, 262] width 107 height 22
radio input "true"
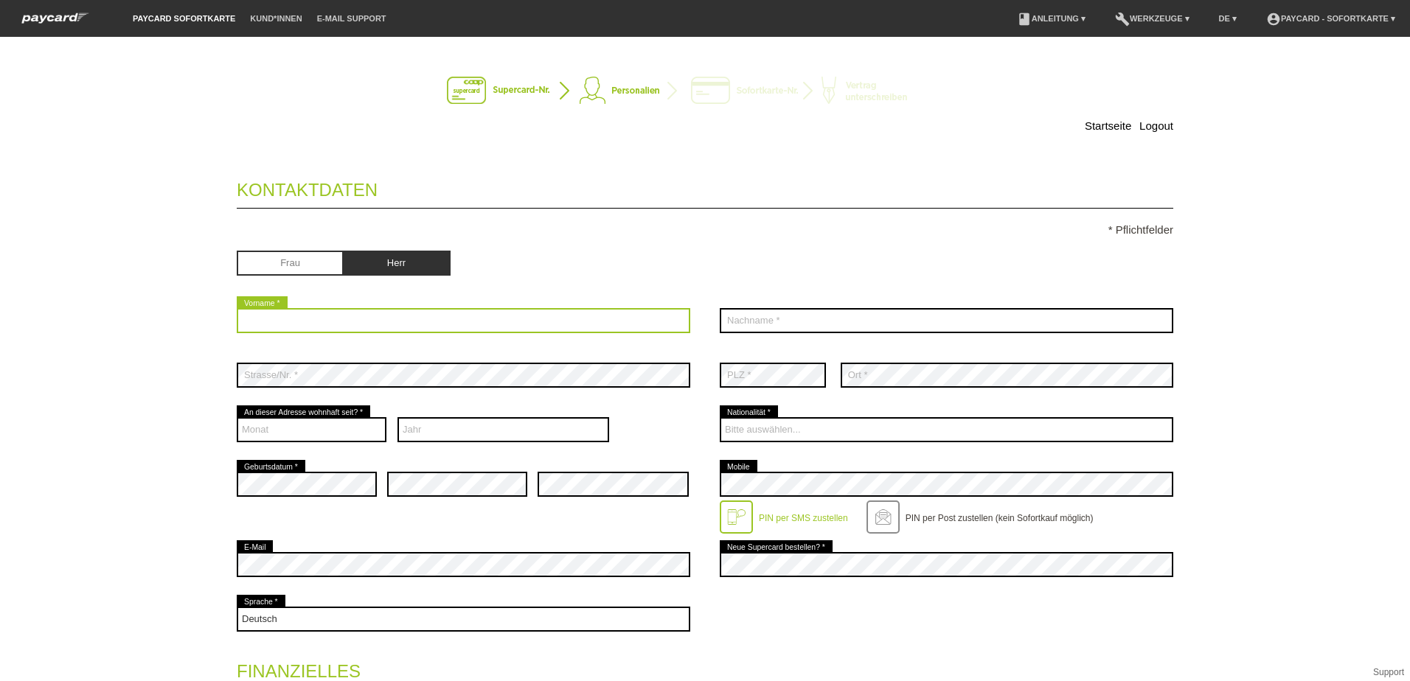
click at [339, 321] on input "text" at bounding box center [463, 320] width 453 height 25
type input "Iosebi"
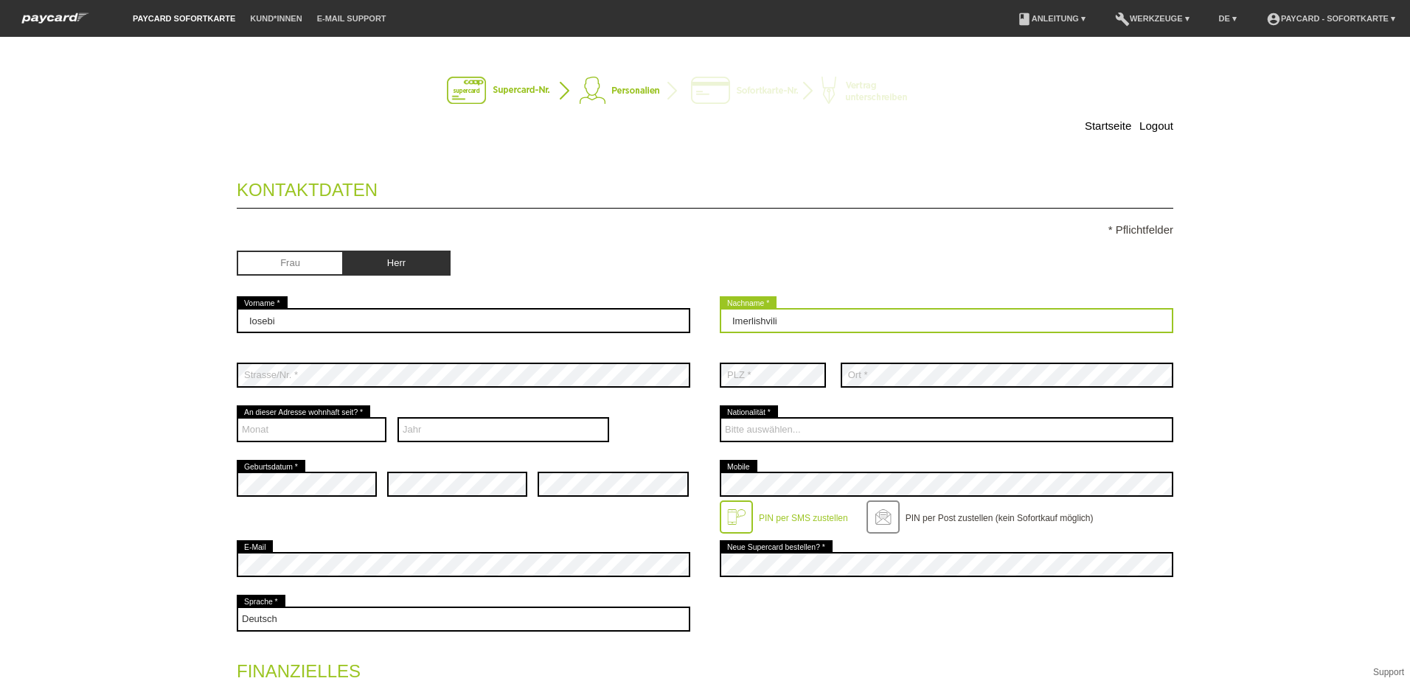
type input "Imerlishvili"
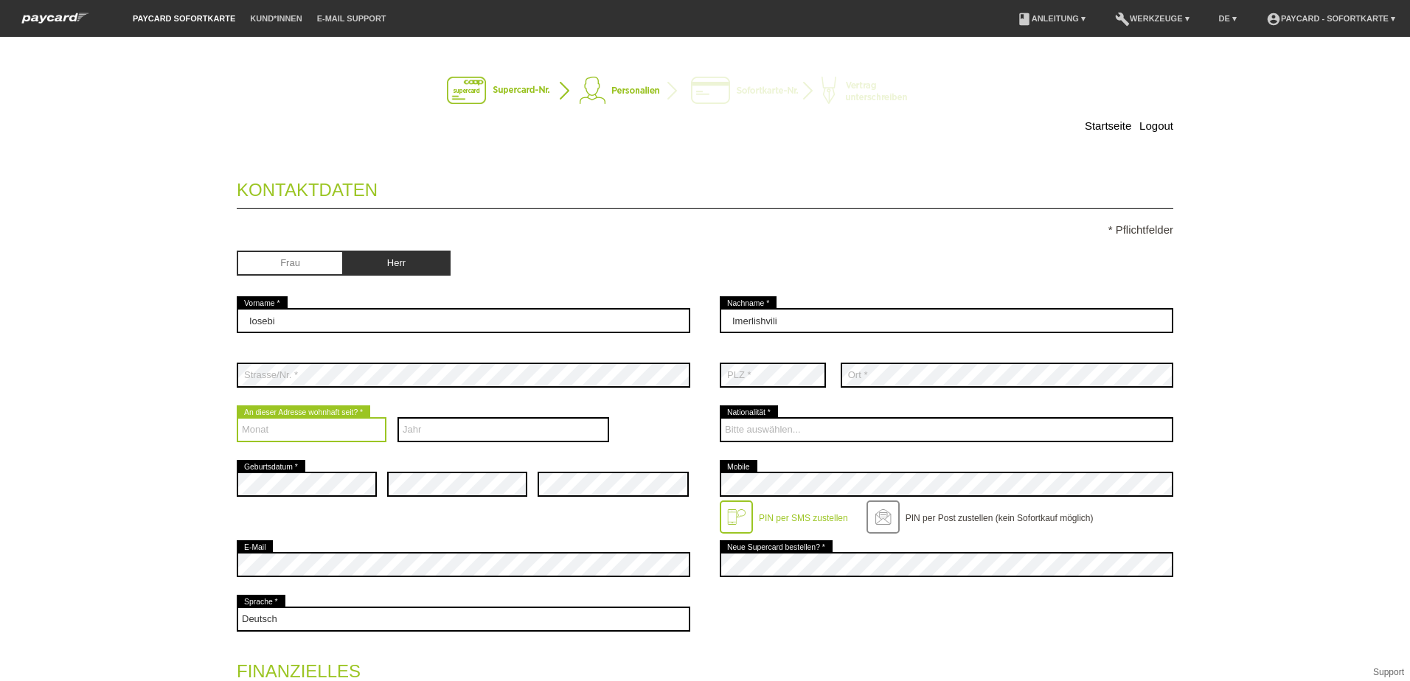
click at [251, 434] on select "Monat 01 02 03 04 05 06 07 08 09 10 11 12" at bounding box center [312, 429] width 150 height 25
select select "04"
click at [237, 417] on select "Monat 01 02 03 04 05 06 07 08 09 10 11 12" at bounding box center [312, 429] width 150 height 25
click at [424, 431] on select "Jahr 2025 2024 2023 2022 2021 2020 2019 2018 2017 2016" at bounding box center [503, 429] width 212 height 25
select select "2022"
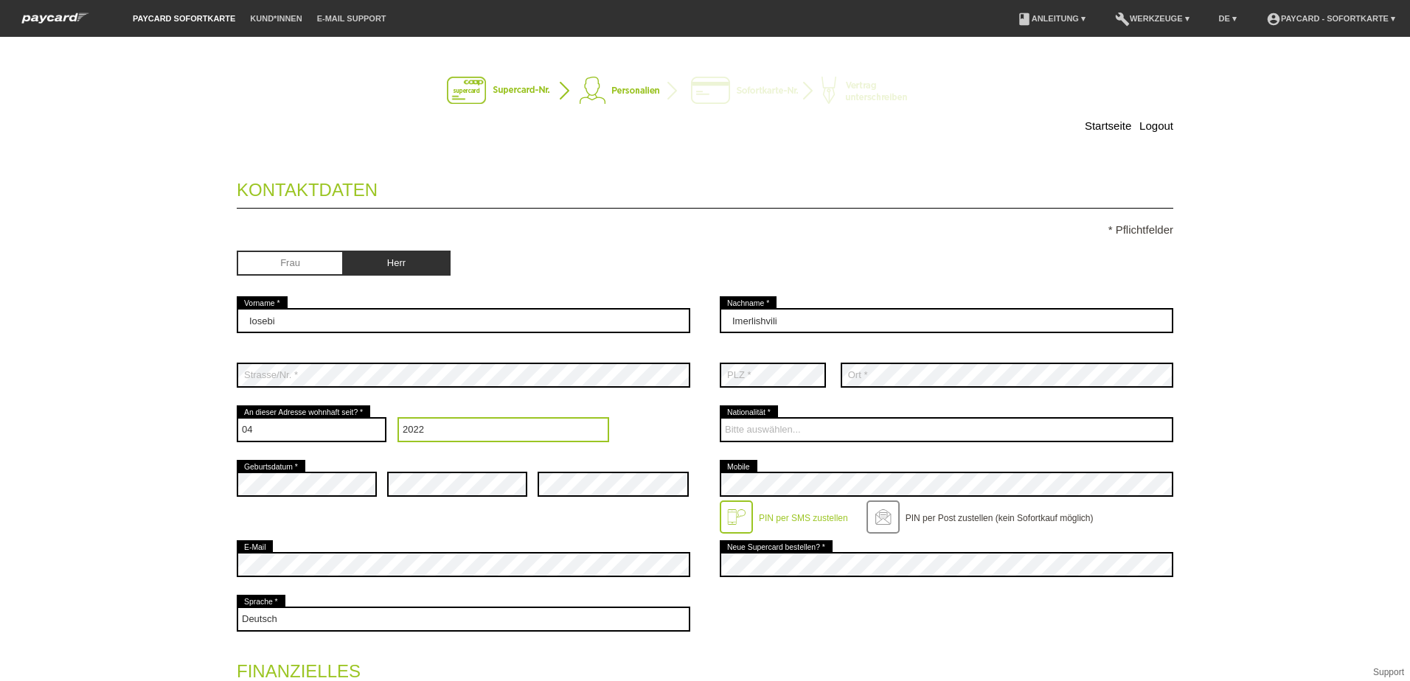
click at [397, 417] on select "Jahr 2025 2024 2023 2022 2021 2020 2019 2018 2017 2016" at bounding box center [503, 429] width 212 height 25
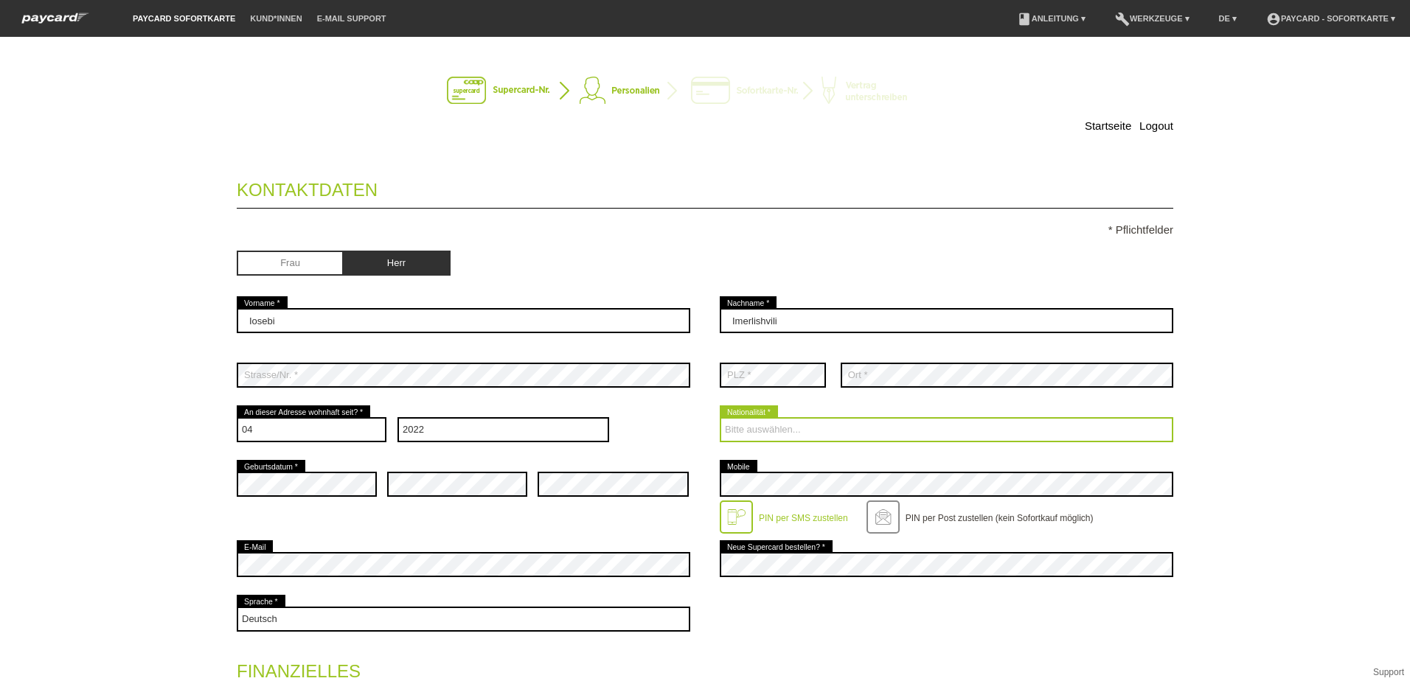
click at [762, 431] on select "Bitte auswählen... Schweiz Deutschland Liechtenstein Österreich ------------ Af…" at bounding box center [946, 429] width 453 height 25
select select "GE"
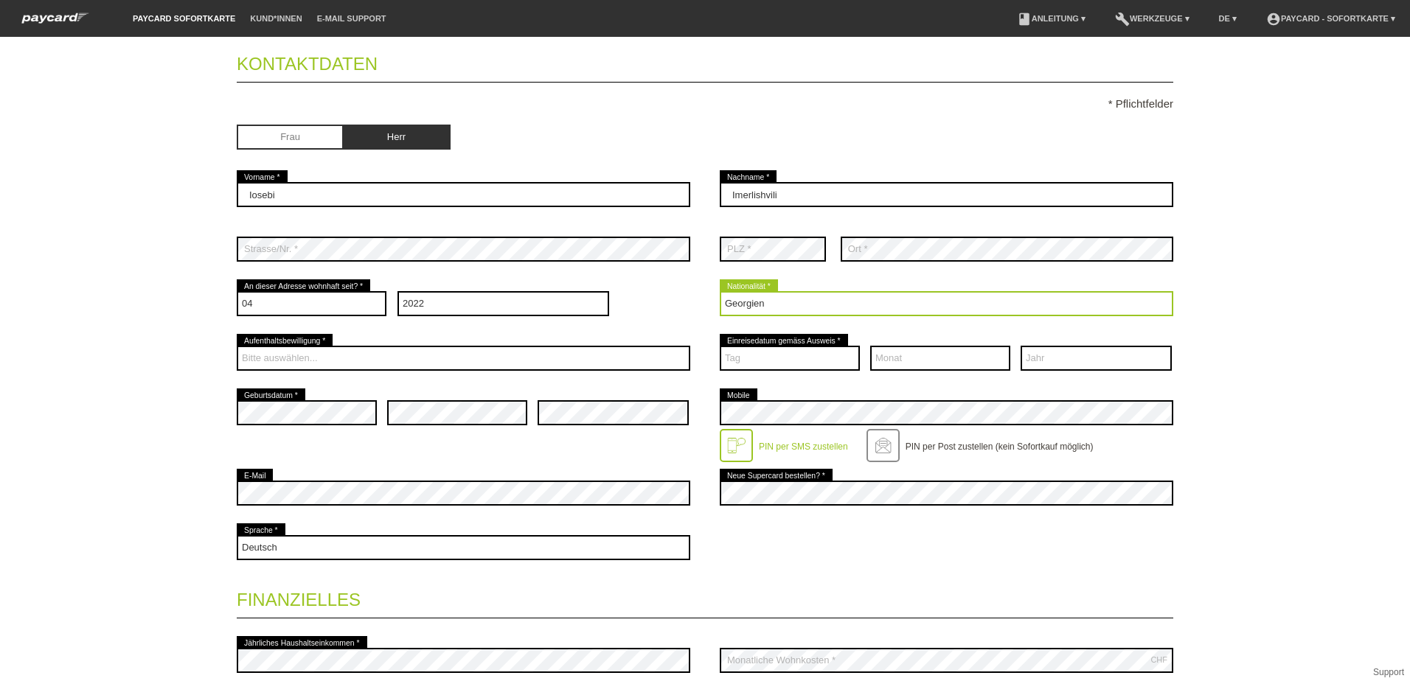
scroll to position [147, 0]
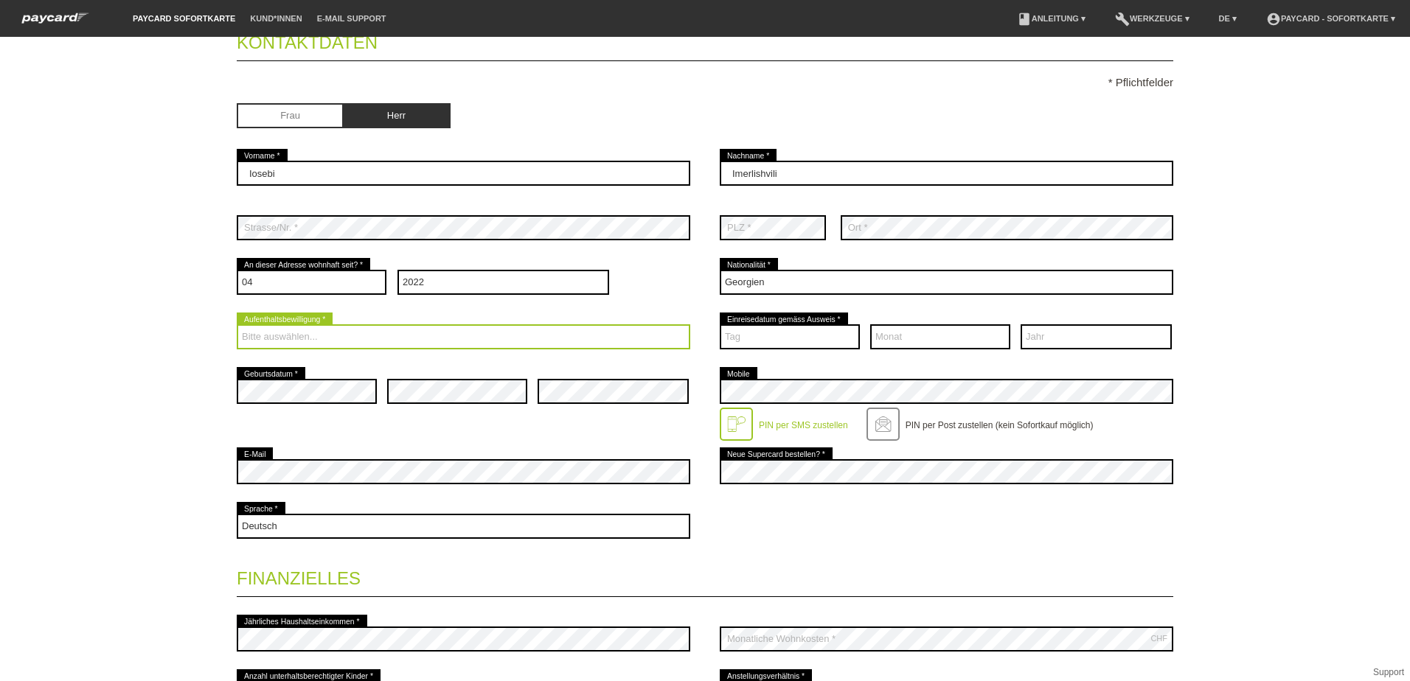
click at [330, 333] on select "Bitte auswählen... C B B - Flüchtlingsstatus Andere" at bounding box center [463, 336] width 453 height 25
select select "B"
click at [237, 324] on select "Bitte auswählen... C B B - Flüchtlingsstatus Andere" at bounding box center [463, 336] width 453 height 25
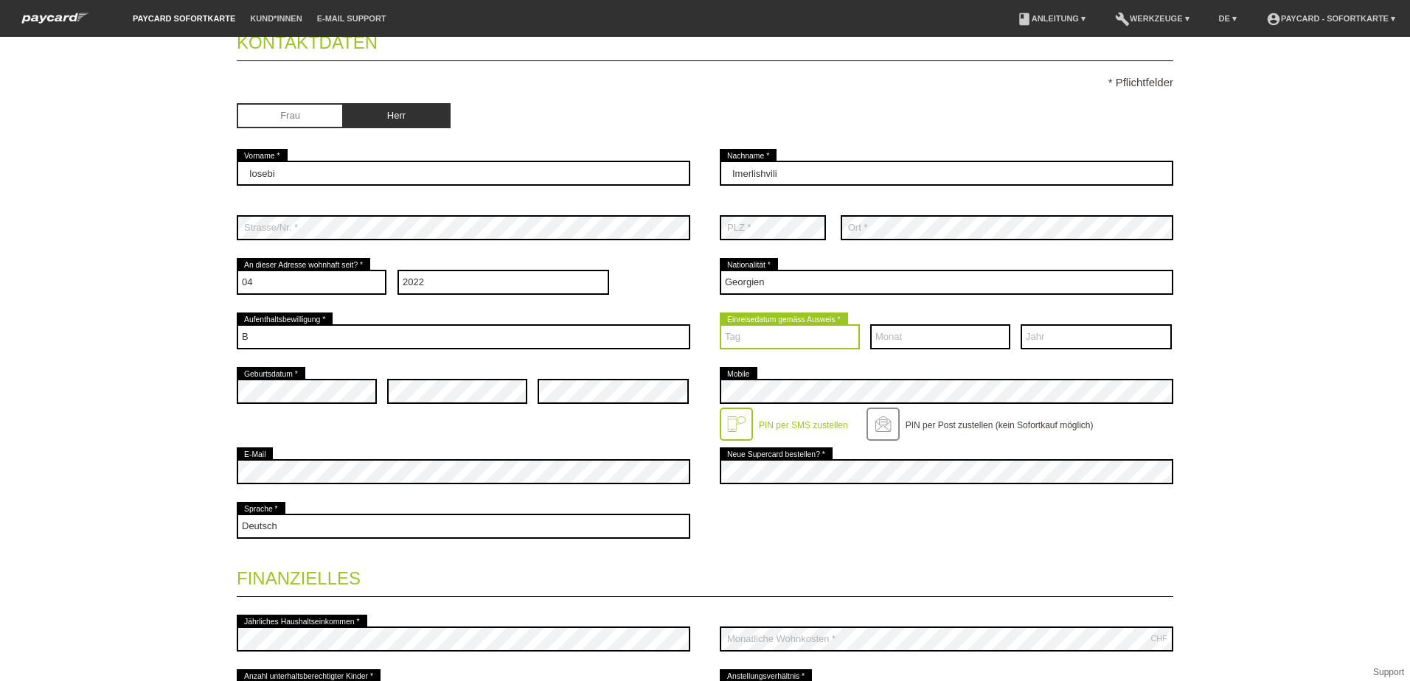
click at [775, 334] on select "Tag 01 02 03 04 05 06 07 08 09 10 11 12 13 14 15 16 17" at bounding box center [790, 336] width 140 height 25
select select "10"
click at [720, 324] on select "Tag 01 02 03 04 05 06 07 08 09 10 11 12 13 14 15 16 17" at bounding box center [790, 336] width 140 height 25
click at [931, 331] on select "Monat 01 02 03 04 05 06 07 08 09 10 11 12" at bounding box center [940, 336] width 140 height 25
select select "10"
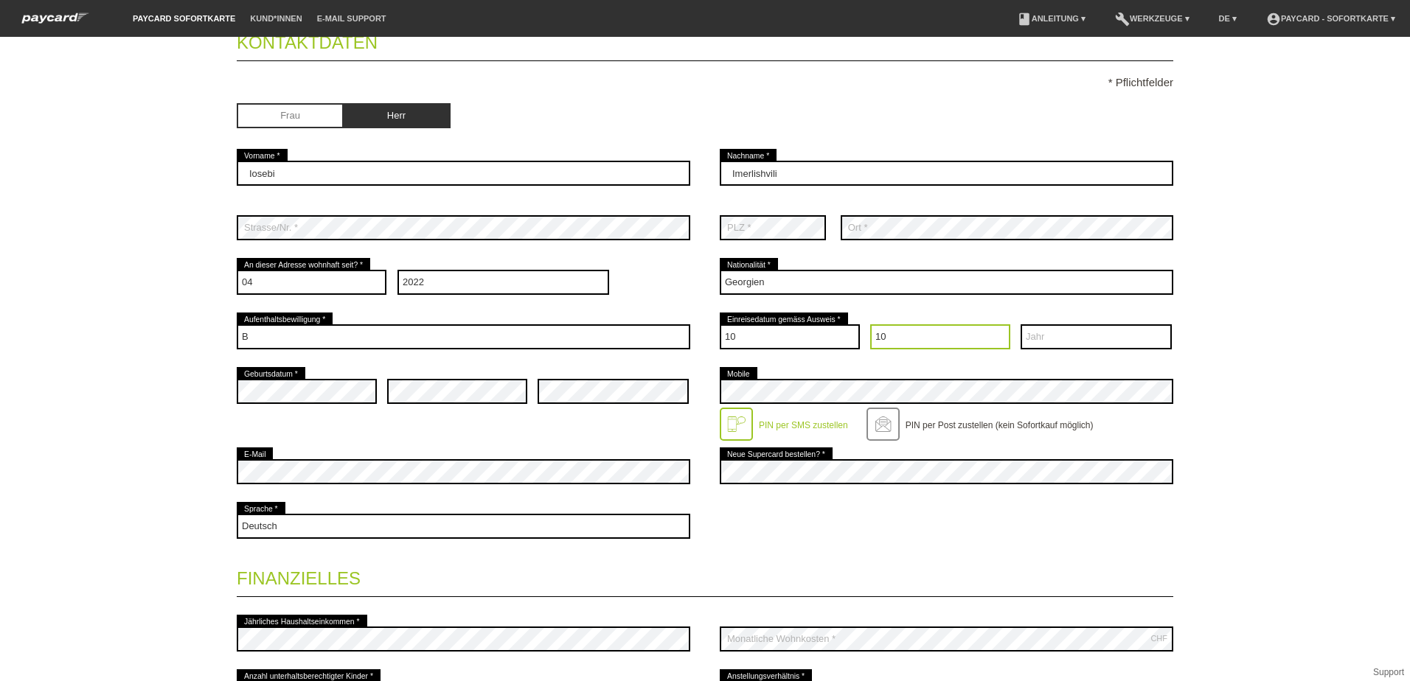
click at [870, 324] on select "Monat 01 02 03 04 05 06 07 08 09 10 11 12" at bounding box center [940, 336] width 140 height 25
click at [1054, 338] on select "Jahr 2025 2024 2023 2022 2021 2020 2019 2018 2017 2016" at bounding box center [1095, 336] width 151 height 25
select select "2022"
click at [1020, 324] on select "Jahr 2025 2024 2023 2022 2021 2020 2019 2018 2017 2016" at bounding box center [1095, 336] width 151 height 25
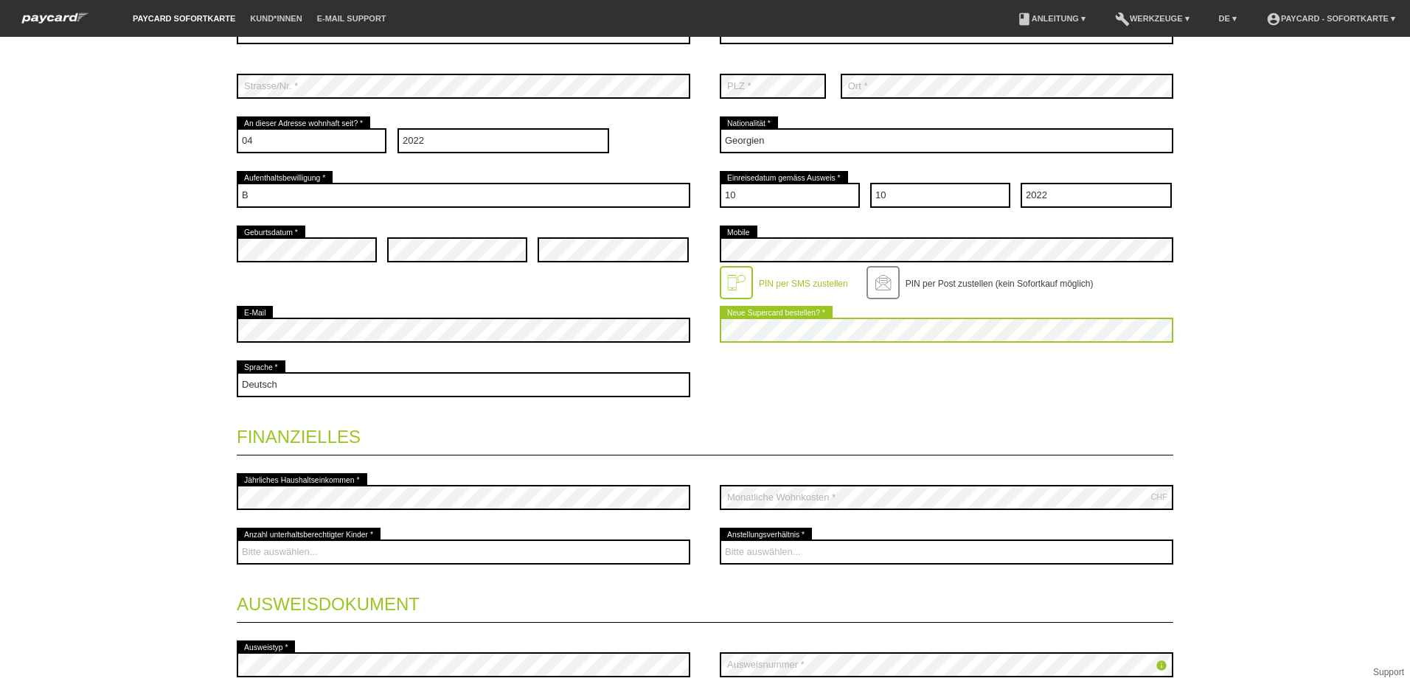
scroll to position [295, 0]
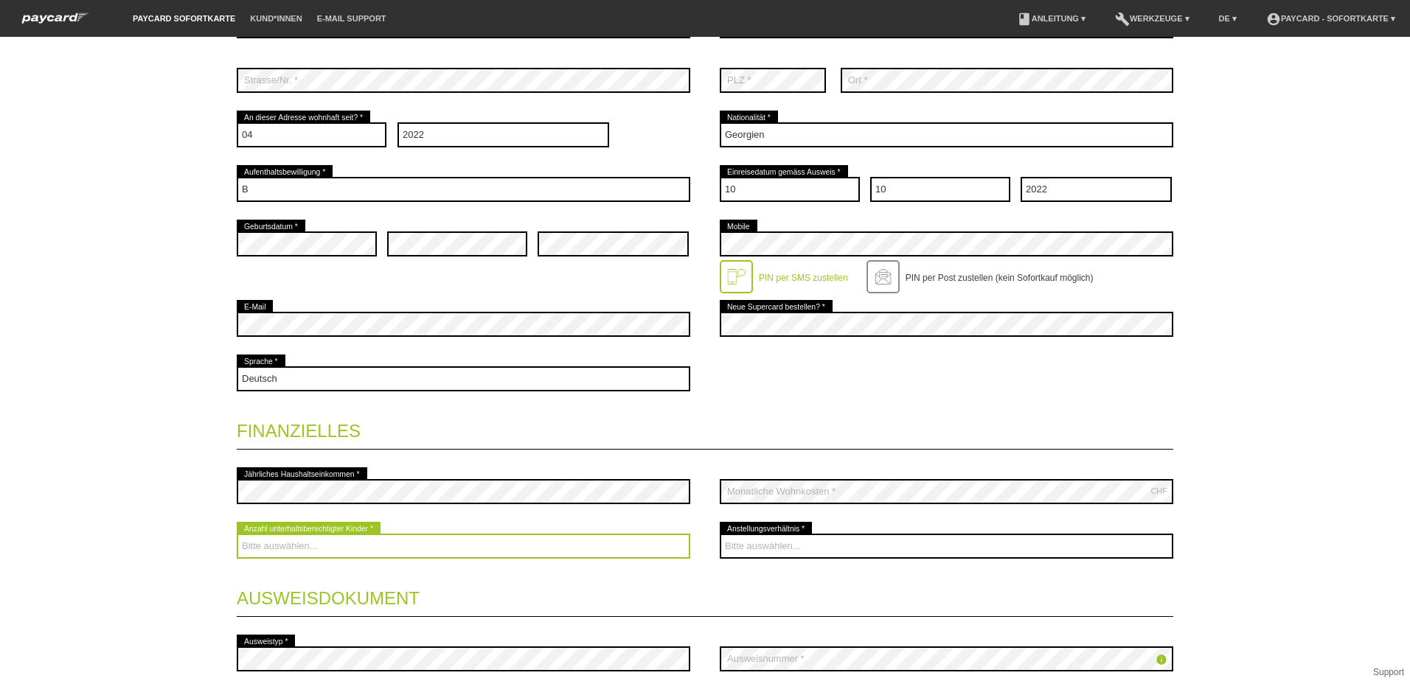
click at [282, 544] on select "Bitte auswählen... 0 1 2 3 4 5 6 7 8 9" at bounding box center [463, 546] width 453 height 25
select select "0"
click at [237, 534] on select "Bitte auswählen... 0 1 2 3 4 5 6 7 8 9" at bounding box center [463, 546] width 453 height 25
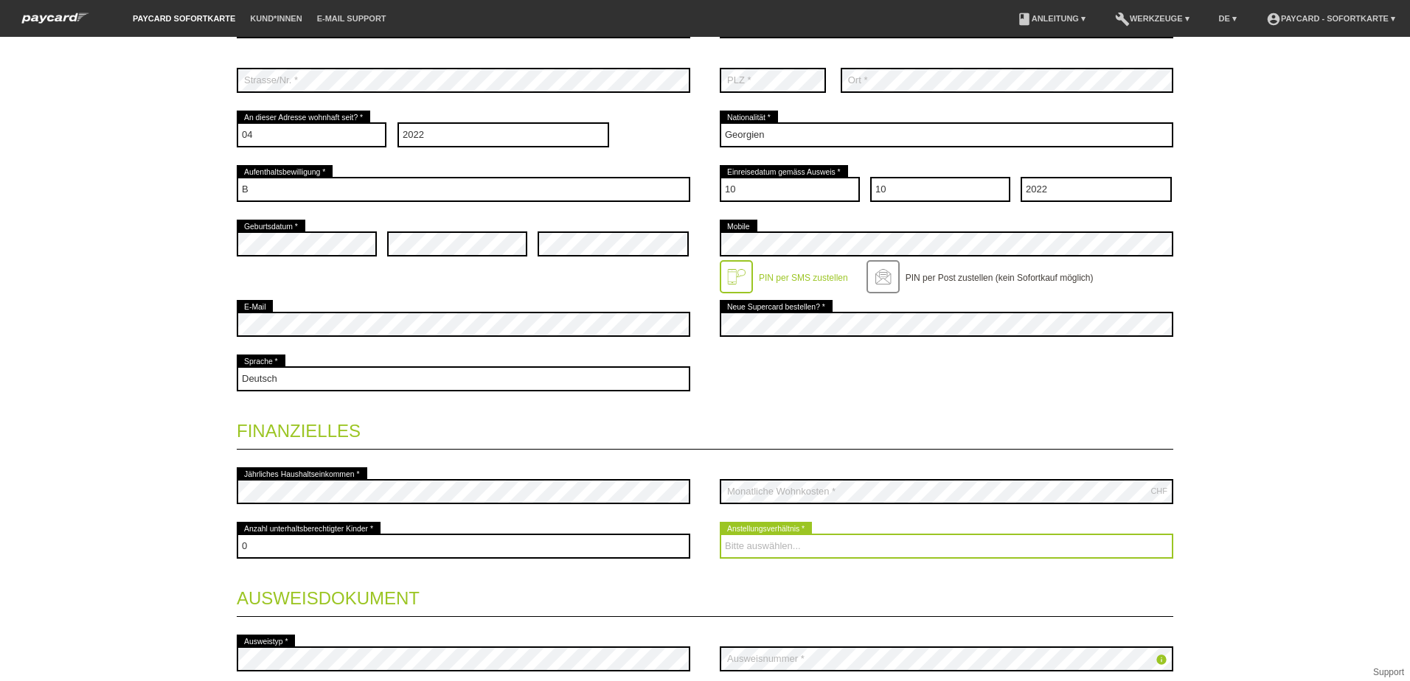
click at [744, 540] on select "Bitte auswählen... Unbefristet Befristet Lehrling/Student Pensioniert Nicht arb…" at bounding box center [946, 546] width 453 height 25
select select "UNLIMITED"
click at [720, 534] on select "Bitte auswählen... Unbefristet Befristet Lehrling/Student Pensioniert Nicht arb…" at bounding box center [946, 546] width 453 height 25
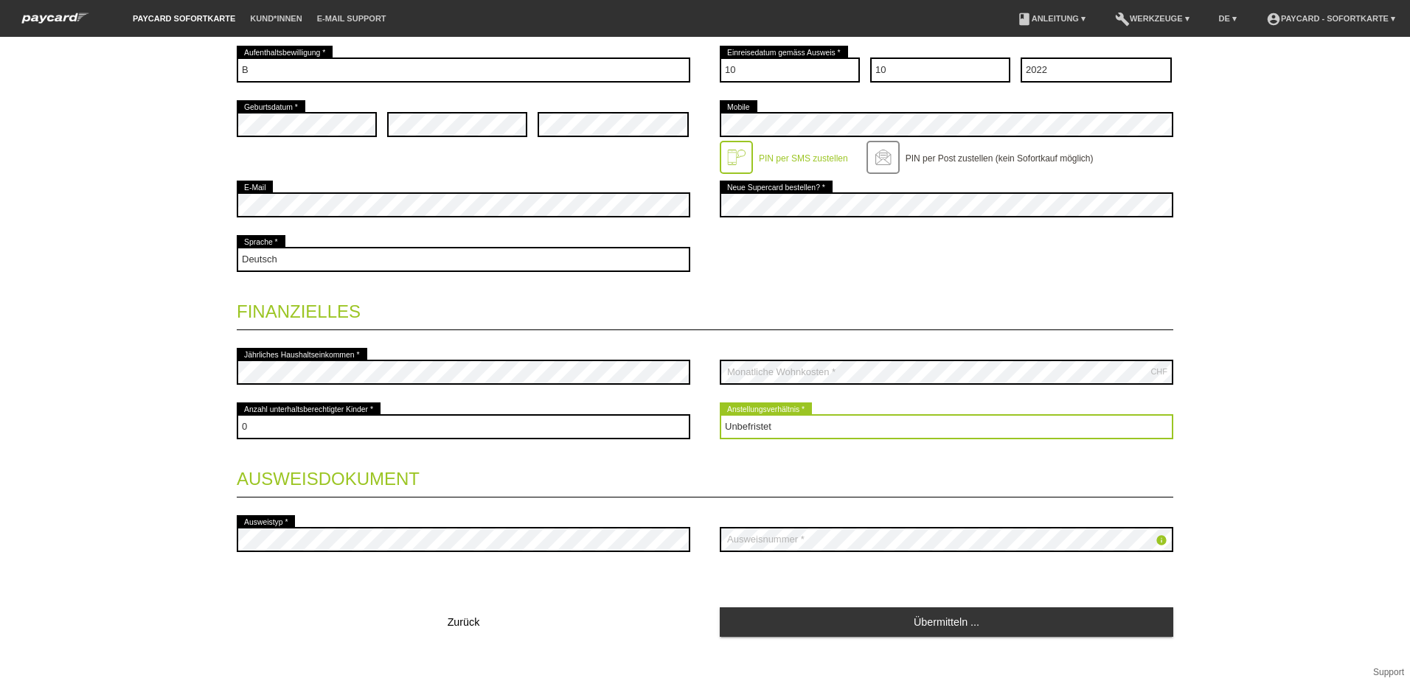
scroll to position [431, 0]
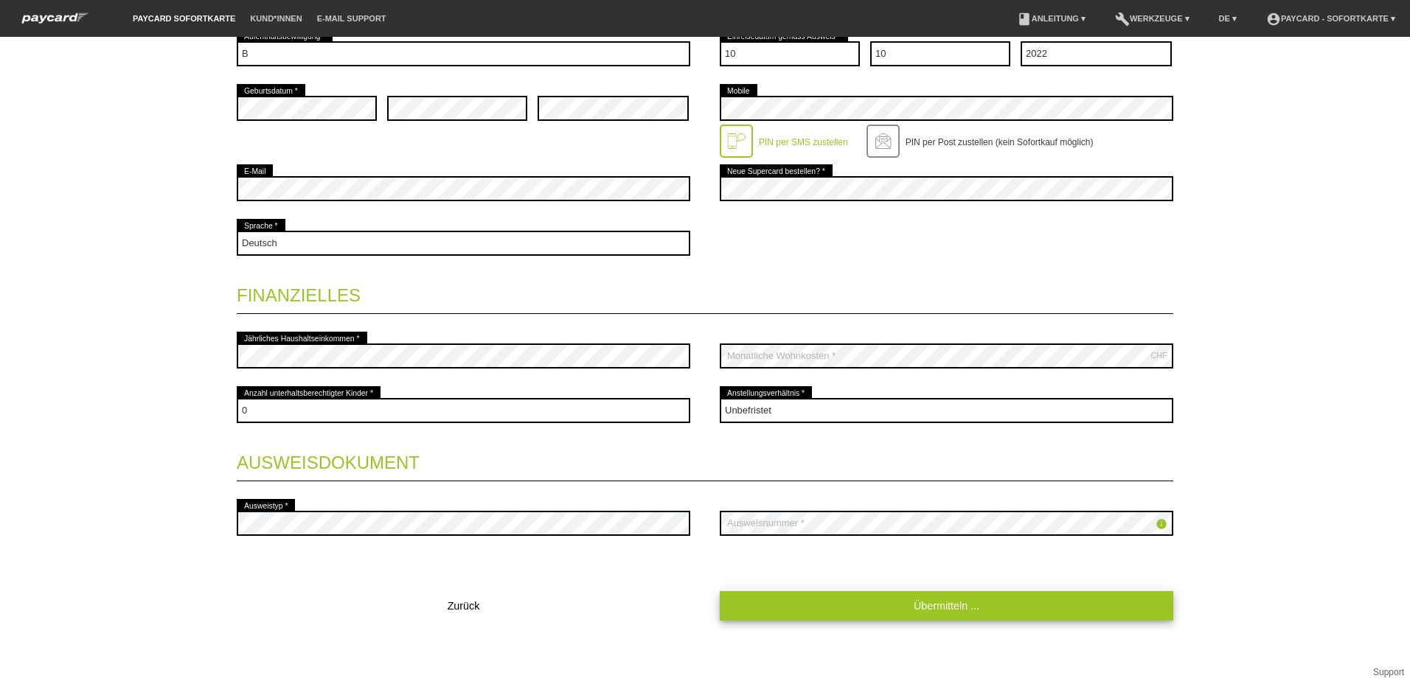
click at [890, 613] on link "Übermitteln ..." at bounding box center [946, 605] width 453 height 29
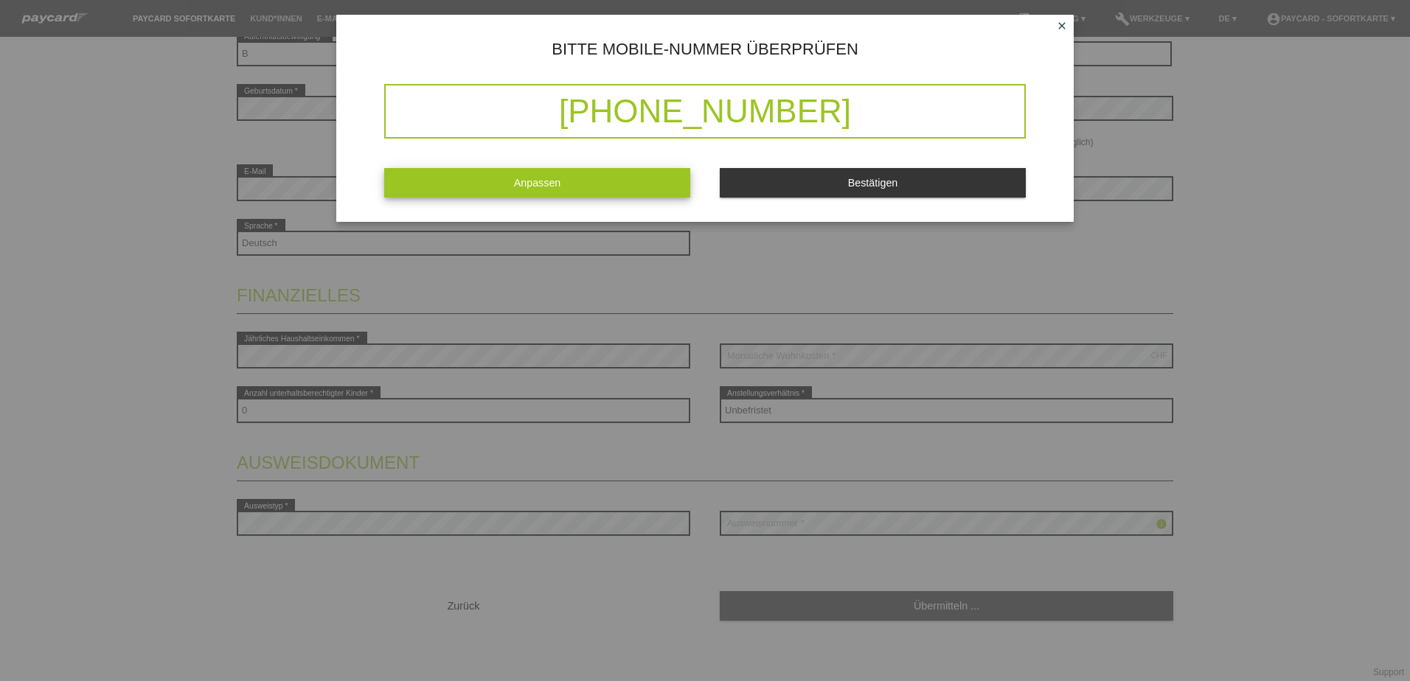
click at [452, 187] on link "Anpassen" at bounding box center [537, 182] width 306 height 29
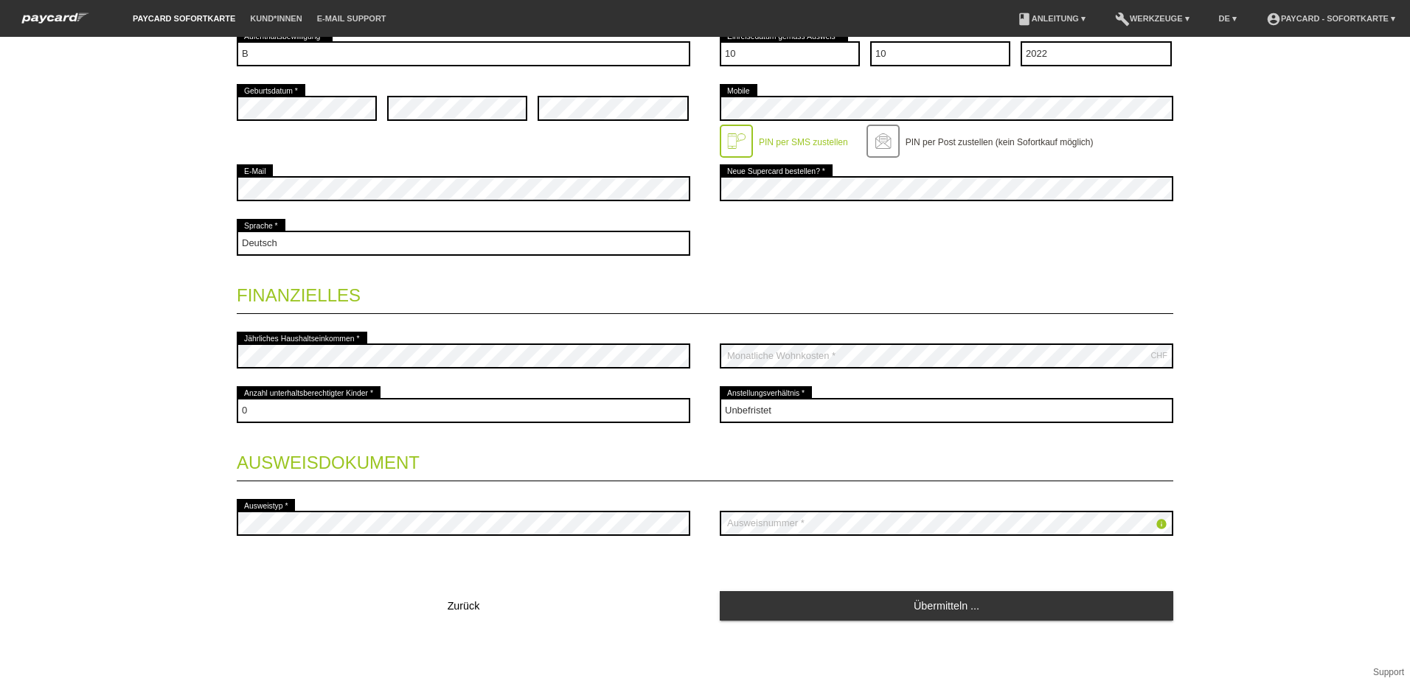
click at [569, 560] on fieldset "Kontaktdaten * Pflichtfelder Frau Herr Iosebi error Vorname * Imerlishvili" at bounding box center [705, 179] width 936 height 888
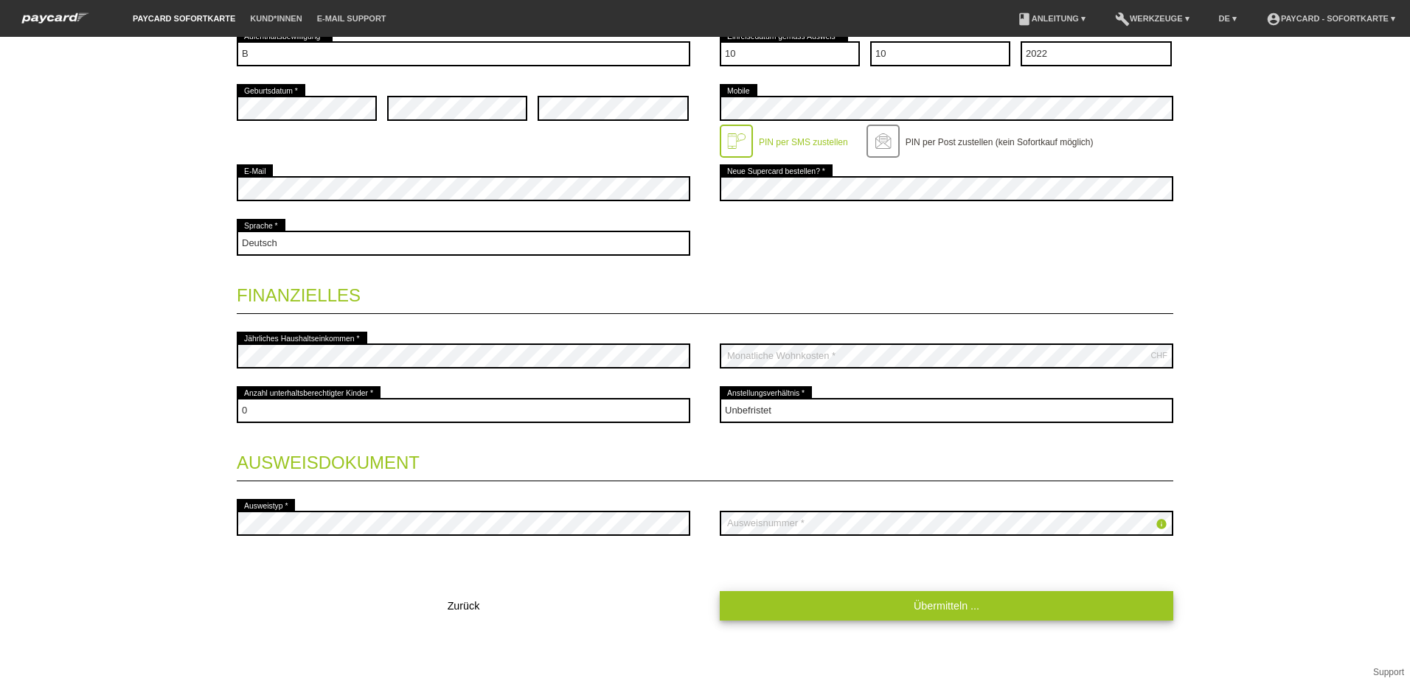
click at [793, 607] on link "Übermitteln ..." at bounding box center [946, 605] width 453 height 29
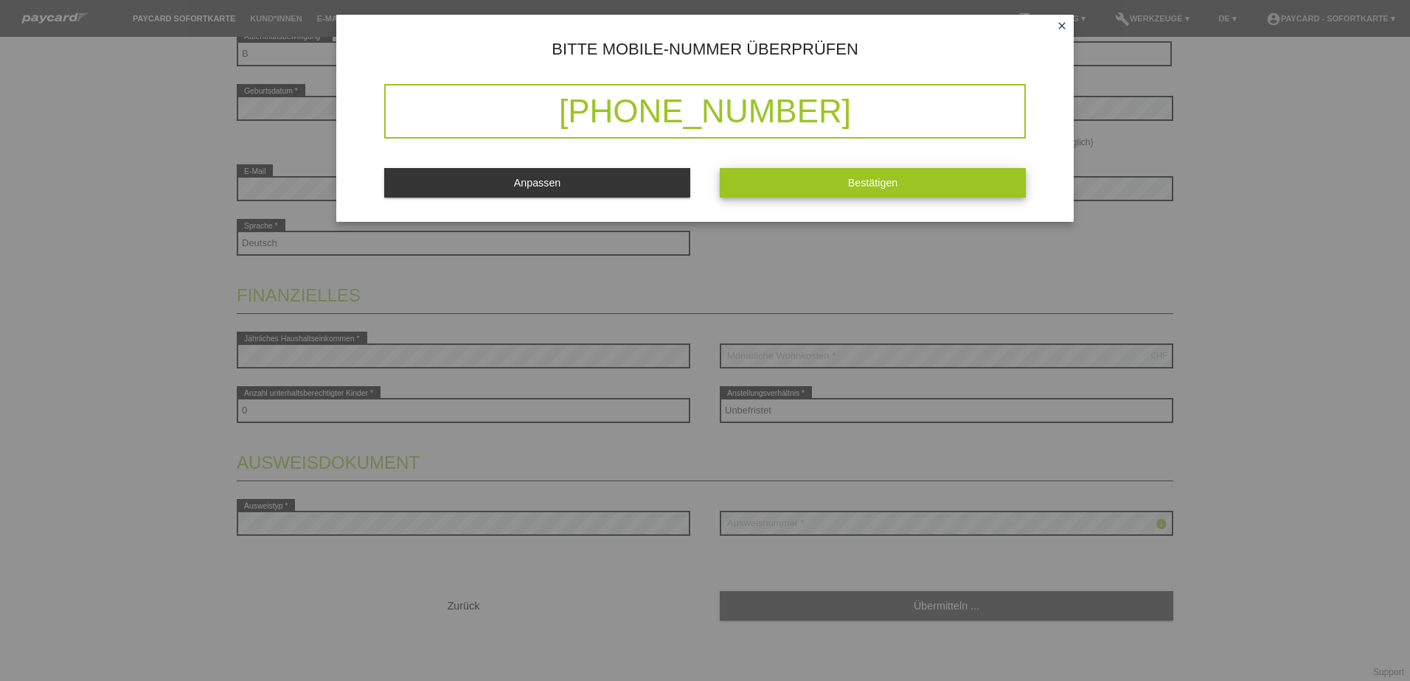
click at [734, 189] on button "Bestätigen" at bounding box center [873, 182] width 306 height 29
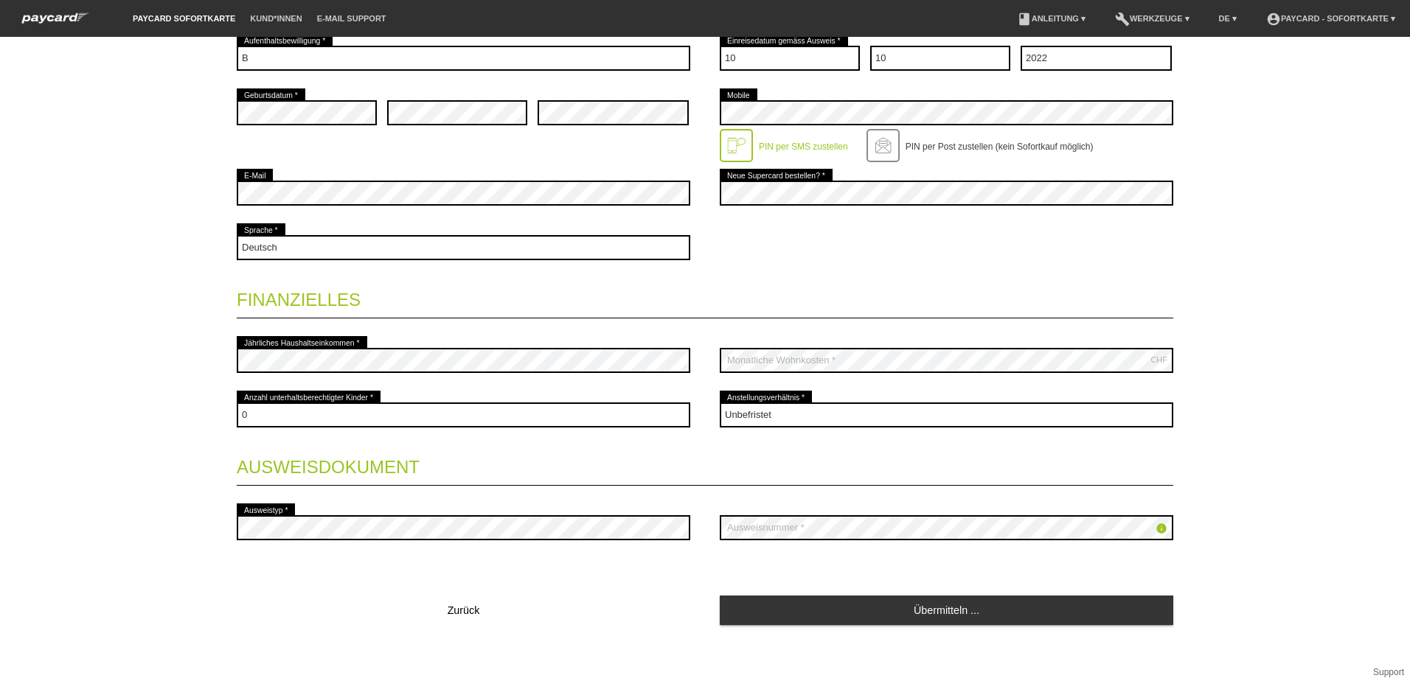
scroll to position [461, 0]
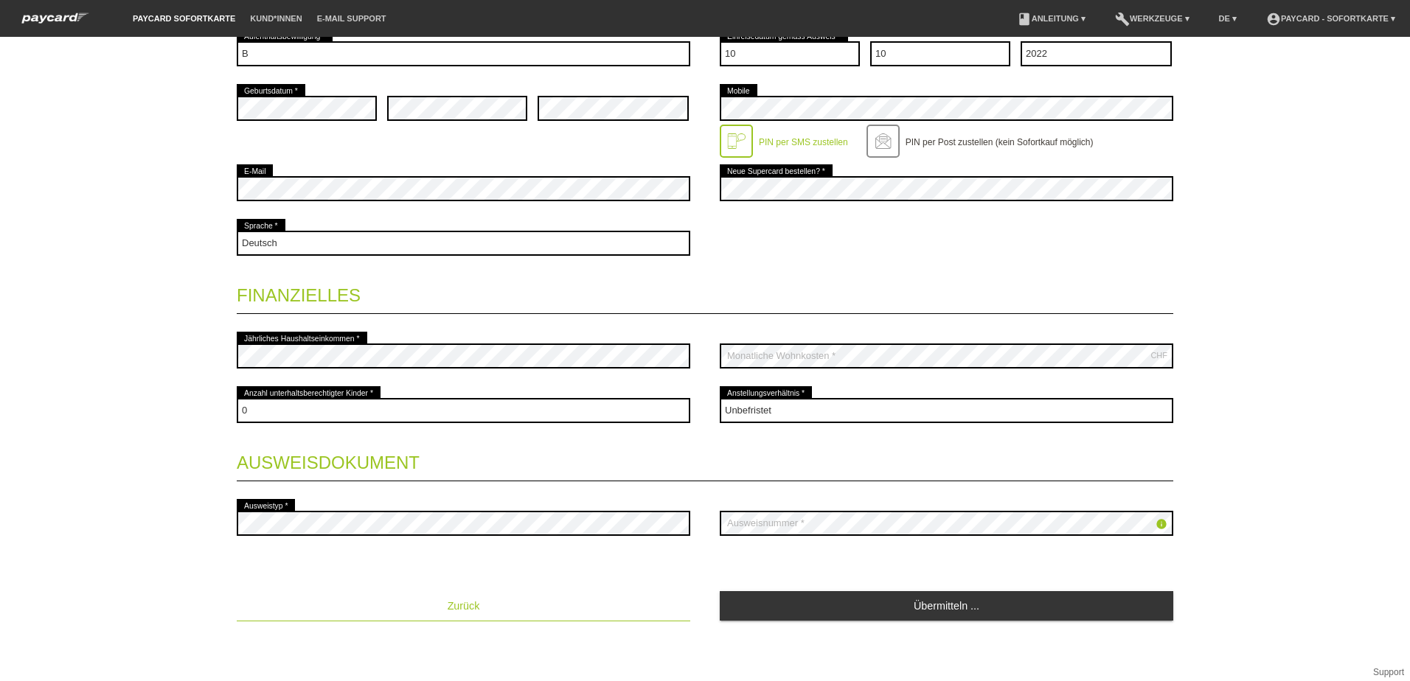
click at [446, 595] on button "Zurück" at bounding box center [463, 605] width 453 height 29
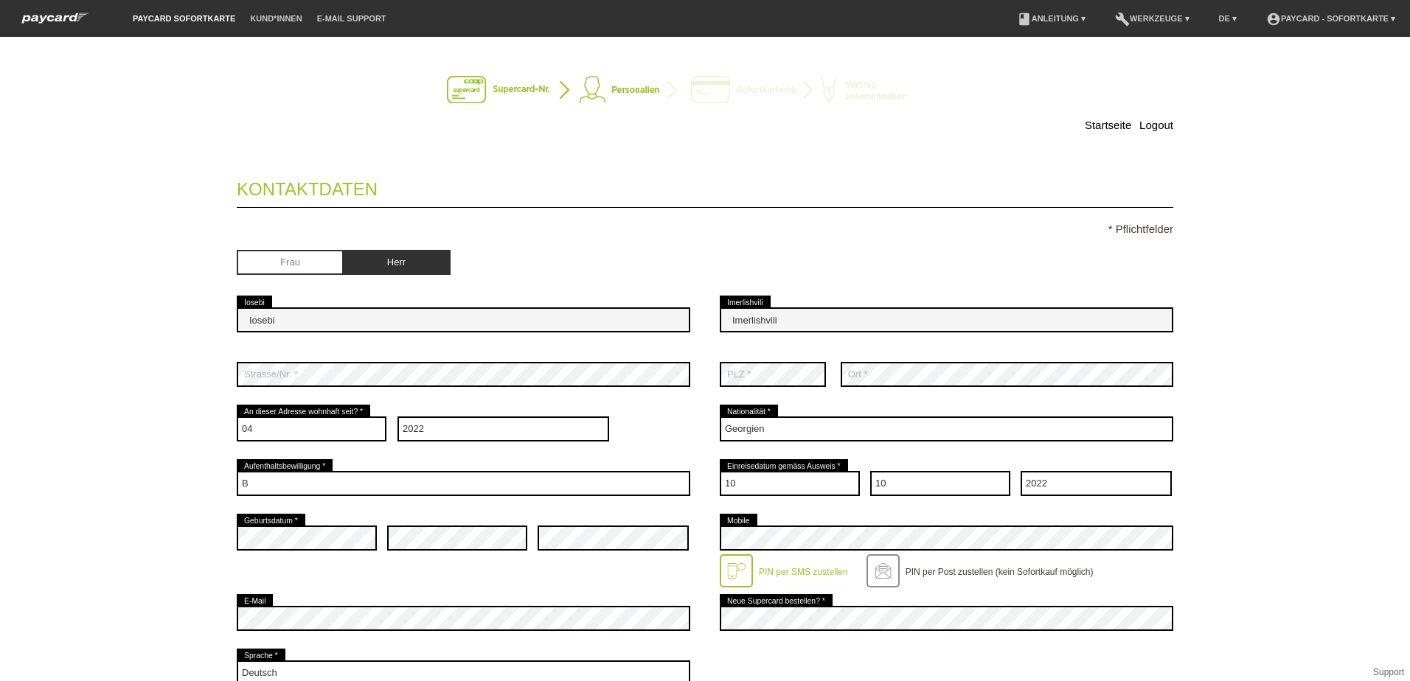
scroll to position [0, 0]
